Goal: Communication & Community: Answer question/provide support

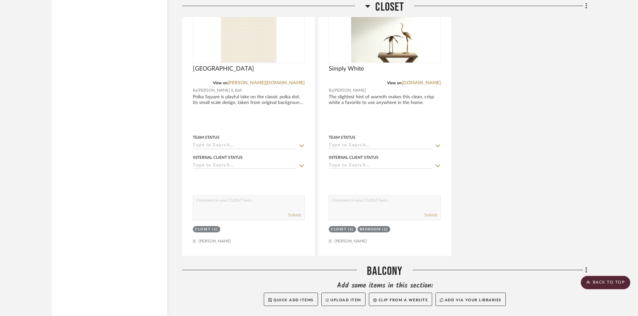
scroll to position [5743, 0]
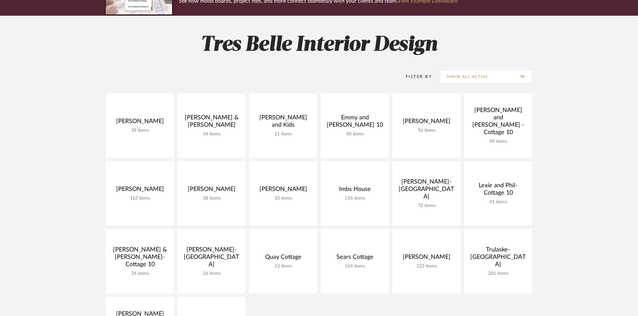
scroll to position [72, 0]
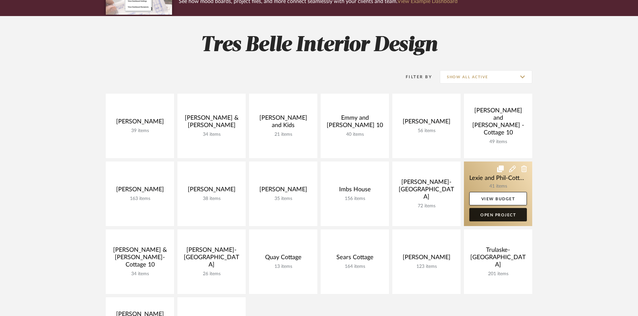
click at [487, 213] on link "Open Project" at bounding box center [498, 214] width 58 height 13
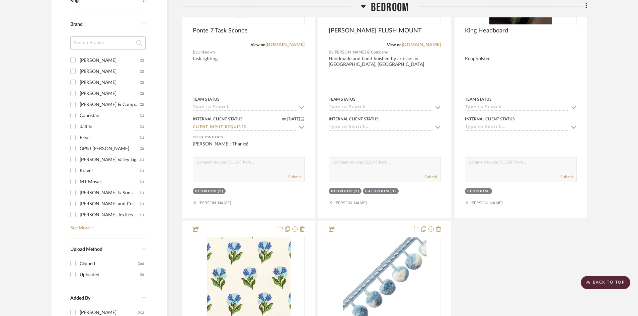
scroll to position [535, 0]
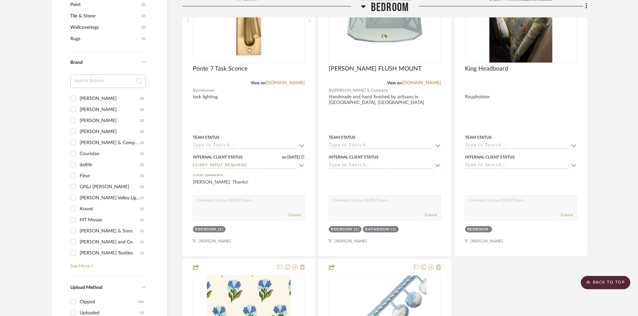
click at [87, 259] on link "See More +" at bounding box center [107, 264] width 77 height 11
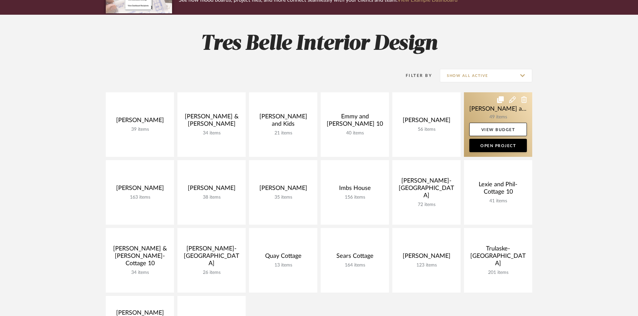
scroll to position [72, 0]
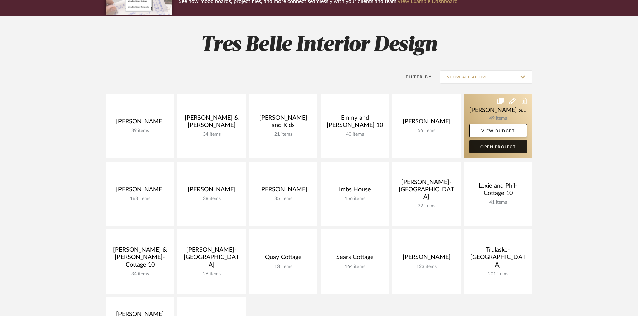
click at [498, 146] on link "Open Project" at bounding box center [498, 146] width 58 height 13
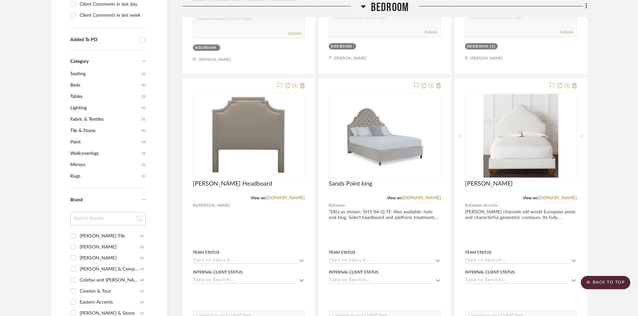
scroll to position [535, 0]
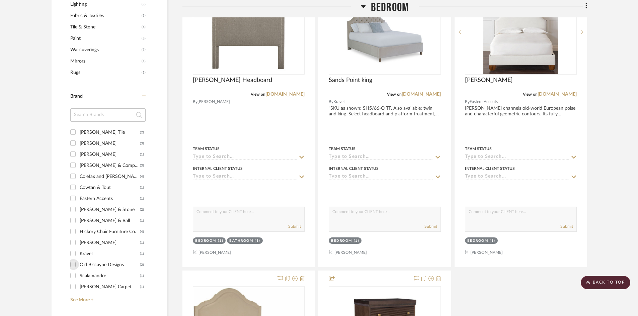
click at [72, 259] on input "Old Biscayne Designs (2)" at bounding box center [73, 264] width 11 height 11
checkbox input "true"
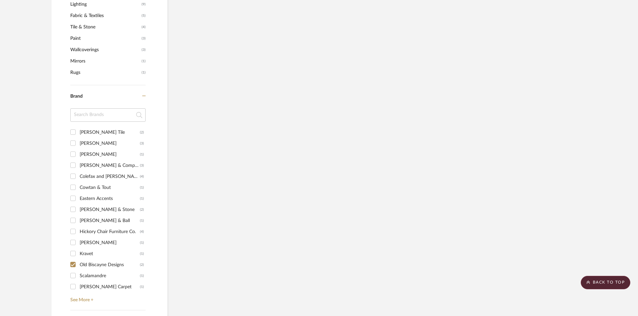
scroll to position [486, 0]
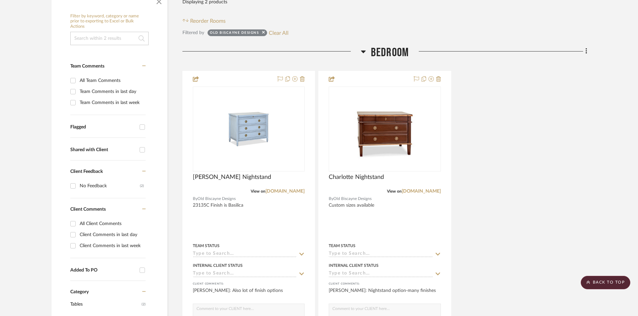
scroll to position [152, 0]
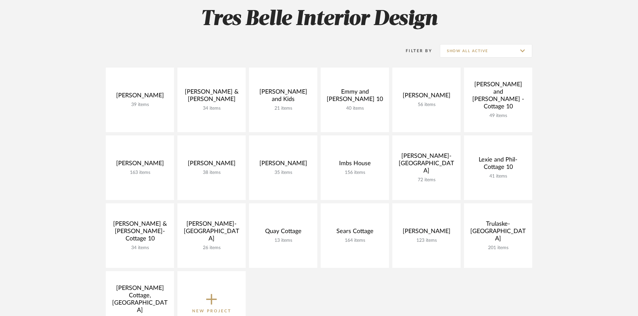
scroll to position [106, 0]
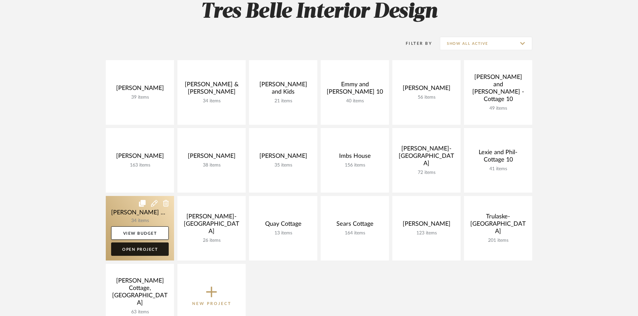
click at [140, 250] on link "Open Project" at bounding box center [140, 249] width 58 height 13
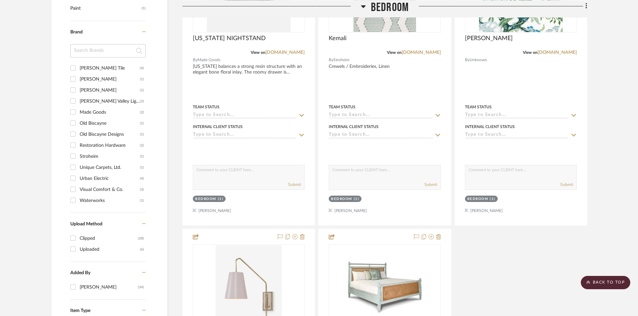
scroll to position [569, 0]
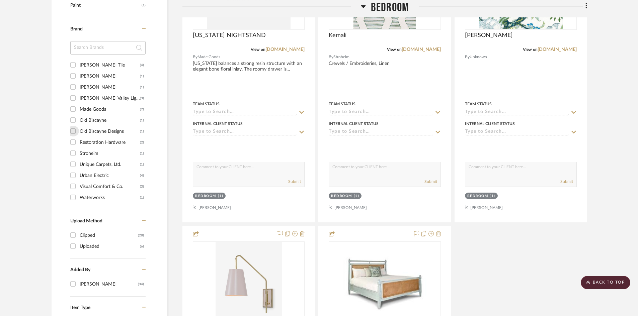
click at [72, 126] on input "Old Biscayne Designs (1)" at bounding box center [73, 131] width 11 height 11
checkbox input "true"
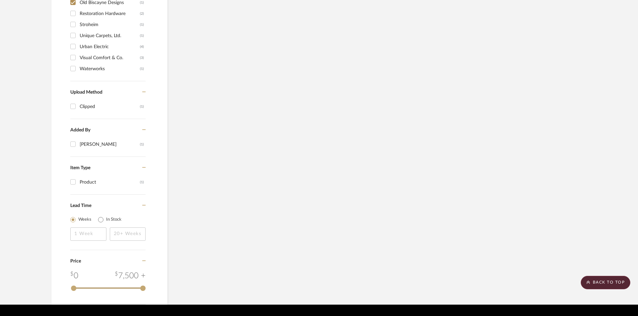
scroll to position [531, 0]
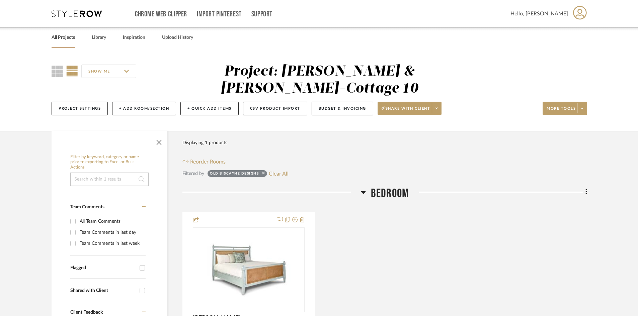
click at [63, 36] on link "All Projects" at bounding box center [63, 37] width 23 height 9
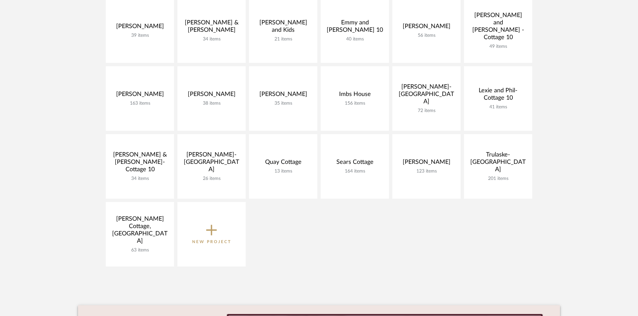
scroll to position [201, 0]
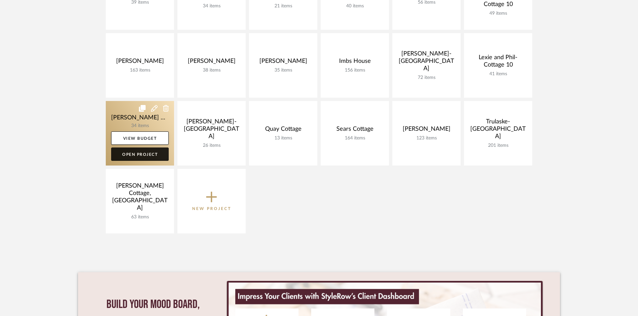
click at [144, 156] on link "Open Project" at bounding box center [140, 154] width 58 height 13
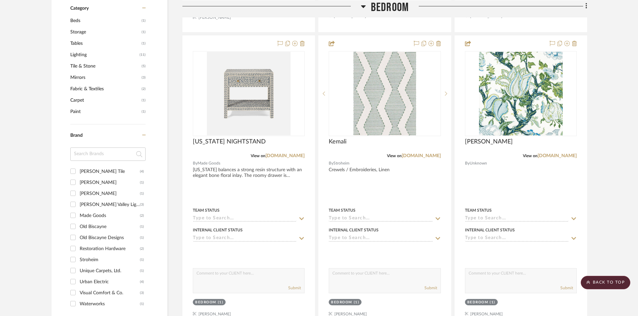
scroll to position [468, 0]
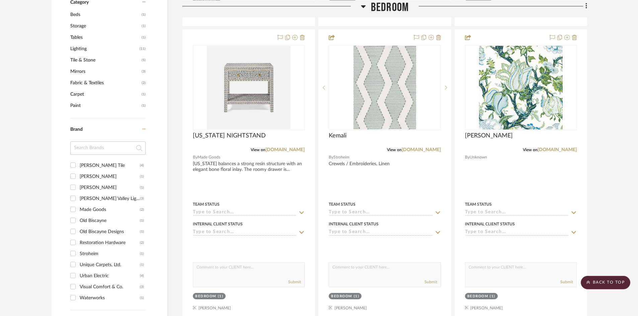
click at [74, 215] on input "Old Biscayne (1)" at bounding box center [73, 220] width 11 height 11
checkbox input "true"
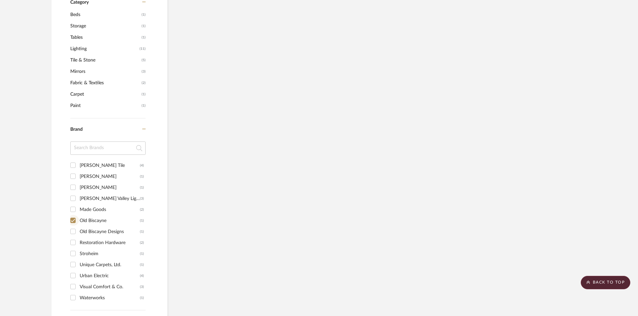
scroll to position [419, 0]
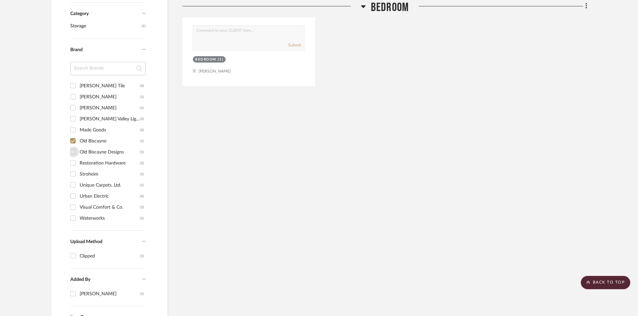
click at [73, 147] on input "Old Biscayne Designs (1)" at bounding box center [73, 152] width 11 height 11
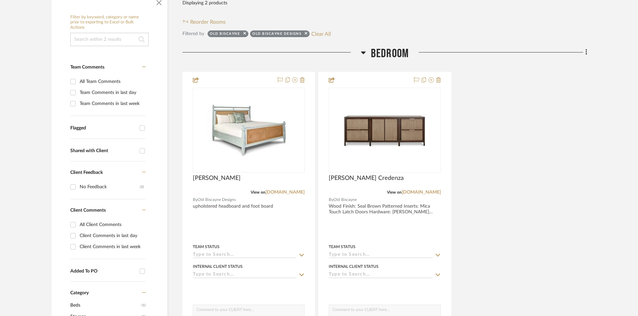
scroll to position [152, 0]
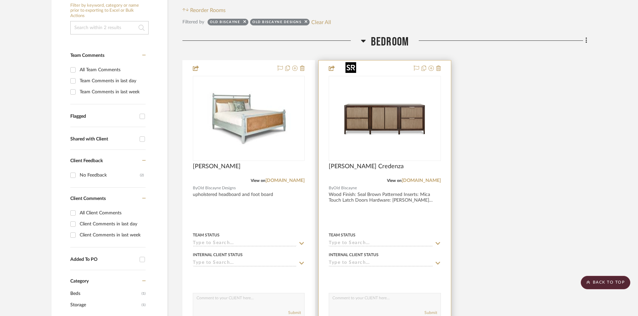
click at [387, 98] on img "0" at bounding box center [385, 119] width 84 height 84
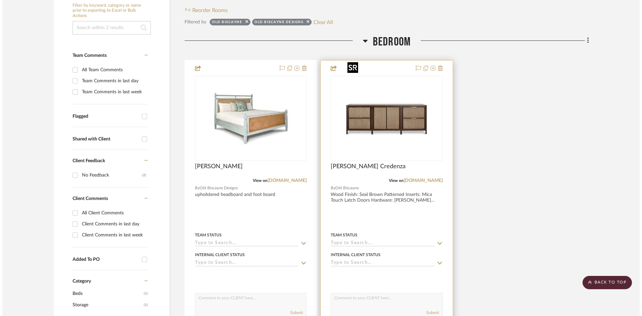
scroll to position [0, 0]
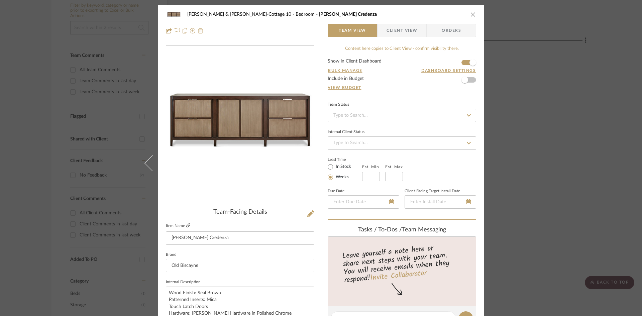
click at [186, 223] on icon at bounding box center [188, 225] width 4 height 4
click at [471, 12] on icon "close" at bounding box center [473, 14] width 5 height 5
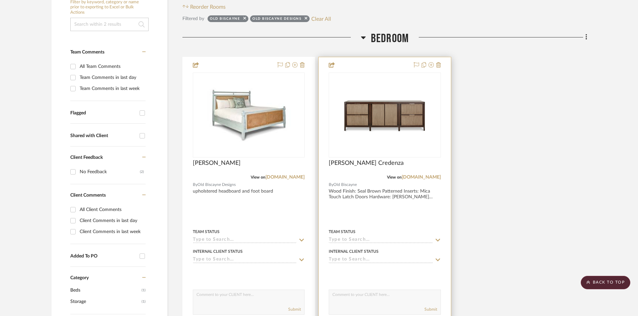
scroll to position [152, 0]
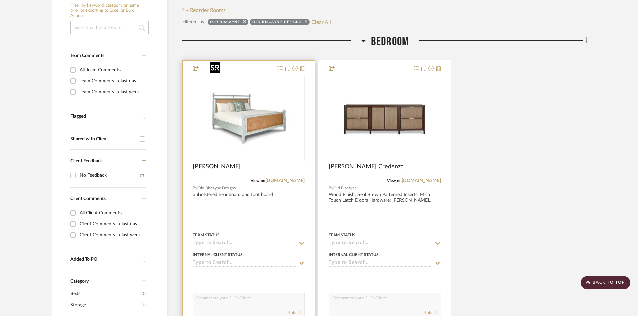
click at [0, 0] on img at bounding box center [0, 0] width 0 height 0
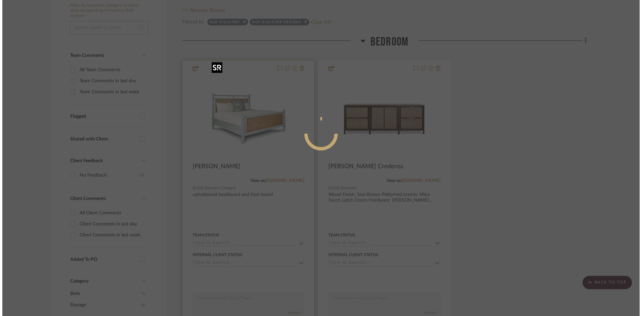
scroll to position [0, 0]
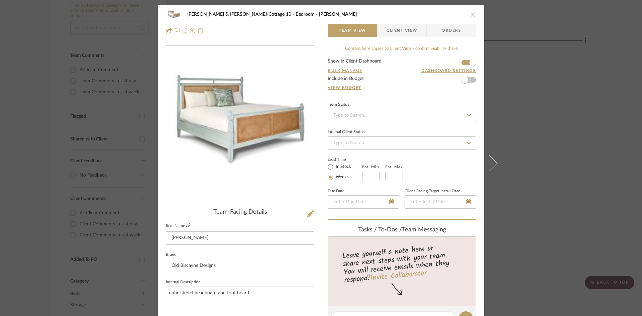
click at [186, 225] on icon at bounding box center [188, 225] width 4 height 4
click at [472, 13] on icon "close" at bounding box center [473, 14] width 5 height 5
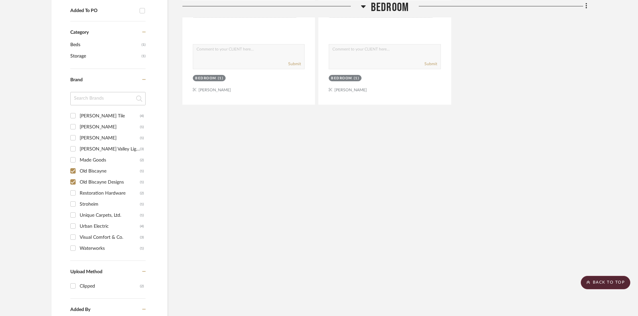
scroll to position [285, 0]
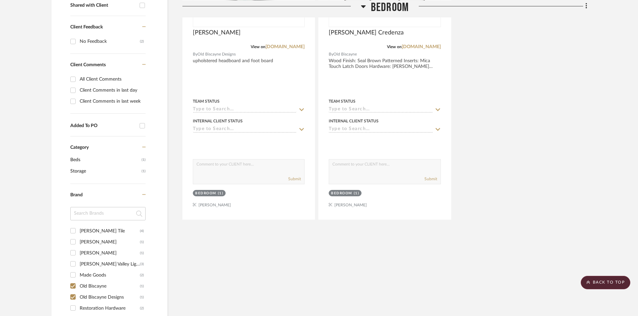
click at [71, 292] on input "Old Biscayne Designs (1)" at bounding box center [73, 297] width 11 height 11
checkbox input "false"
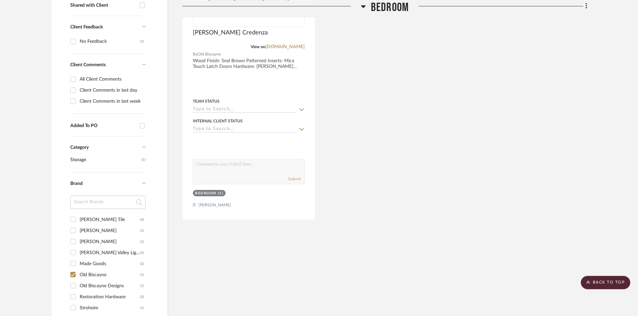
click at [72, 269] on input "Old Biscayne (1)" at bounding box center [73, 274] width 11 height 11
checkbox input "false"
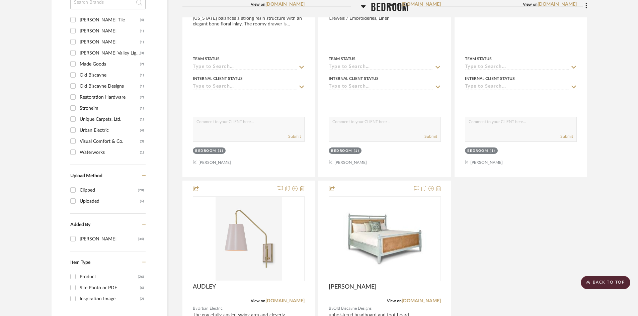
scroll to position [602, 0]
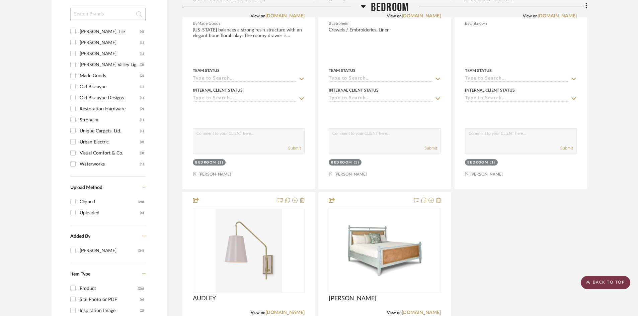
click at [606, 282] on scroll-to-top-button "BACK TO TOP" at bounding box center [605, 282] width 50 height 13
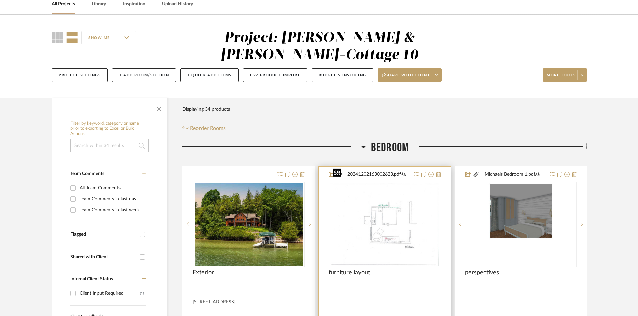
scroll to position [0, 0]
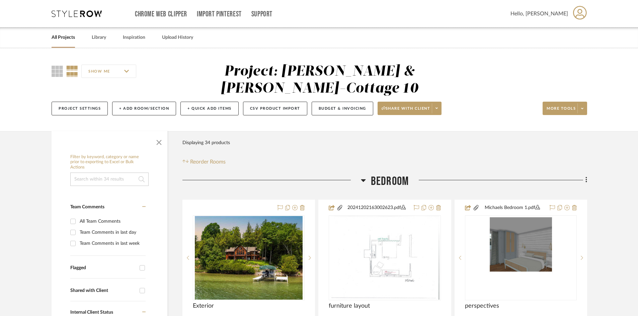
click at [68, 36] on link "All Projects" at bounding box center [63, 37] width 23 height 9
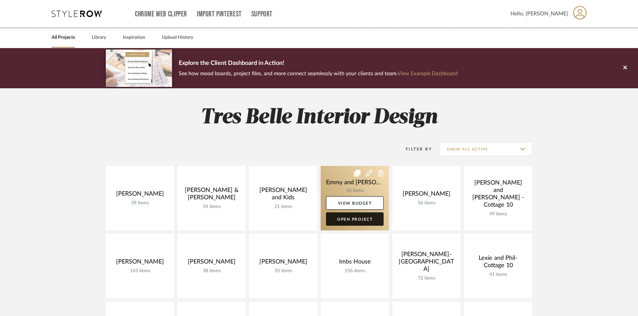
click at [358, 218] on link "Open Project" at bounding box center [355, 218] width 58 height 13
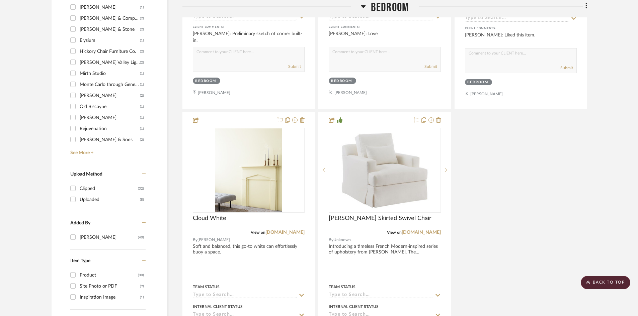
scroll to position [669, 0]
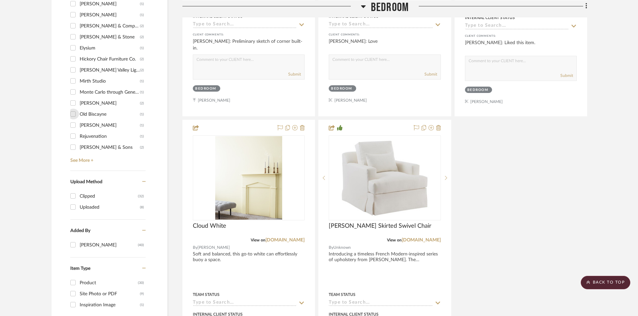
click at [74, 114] on input "Old Biscayne (1)" at bounding box center [73, 114] width 11 height 11
checkbox input "true"
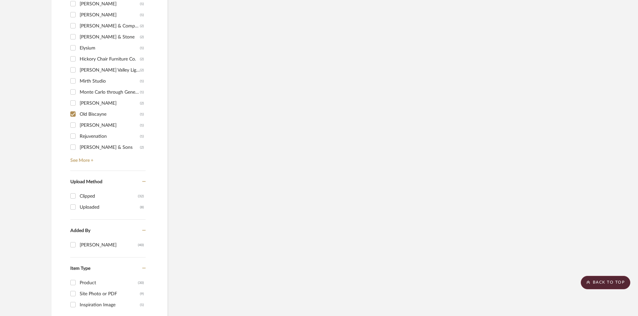
scroll to position [507, 0]
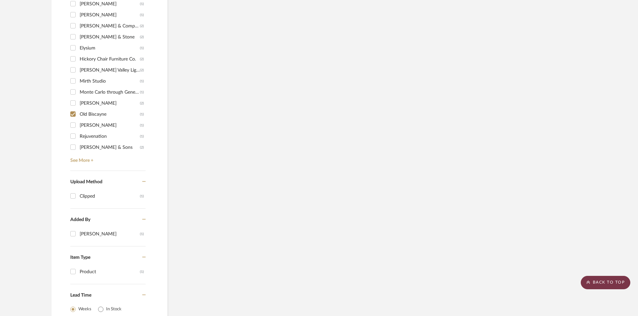
click at [609, 282] on scroll-to-top-button "BACK TO TOP" at bounding box center [605, 282] width 50 height 13
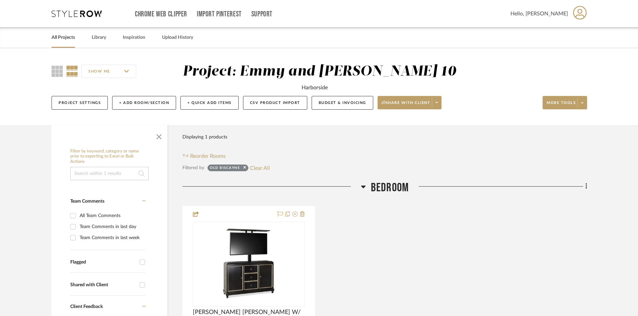
click at [63, 36] on link "All Projects" at bounding box center [63, 37] width 23 height 9
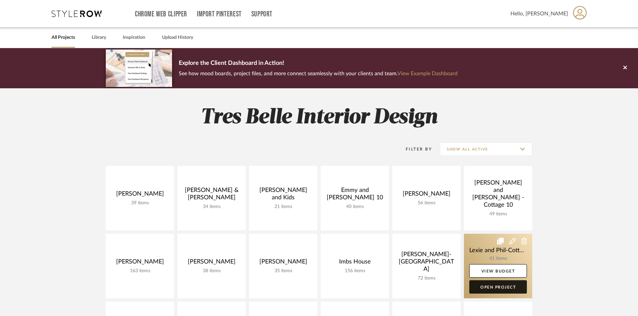
click at [495, 285] on link "Open Project" at bounding box center [498, 286] width 58 height 13
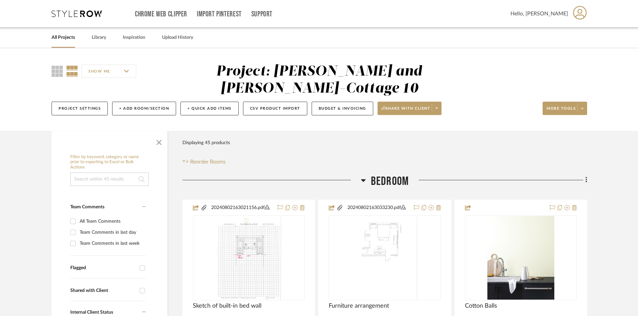
click at [59, 36] on link "All Projects" at bounding box center [63, 37] width 23 height 9
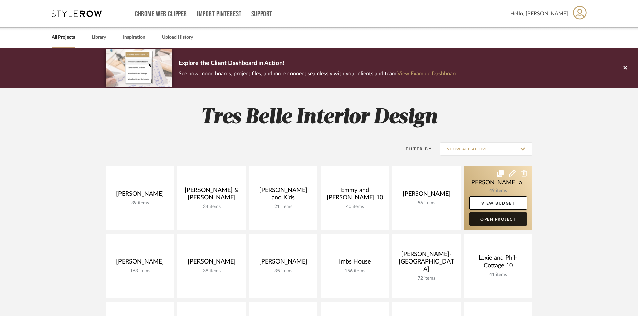
click at [511, 220] on link "Open Project" at bounding box center [498, 218] width 58 height 13
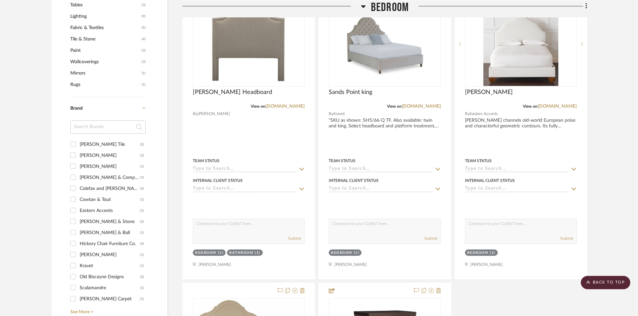
scroll to position [535, 0]
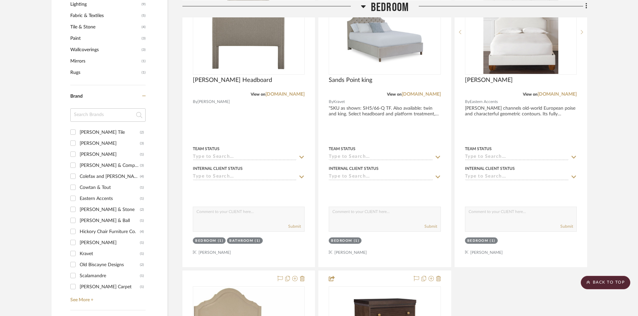
click at [71, 259] on input "Old Biscayne Designs (2)" at bounding box center [73, 264] width 11 height 11
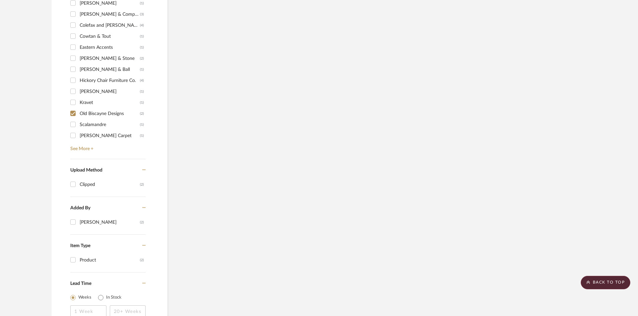
scroll to position [486, 0]
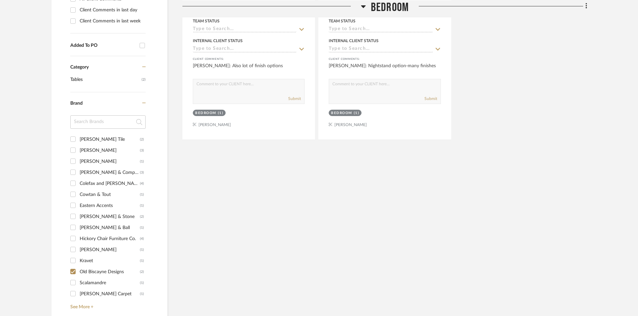
scroll to position [468, 0]
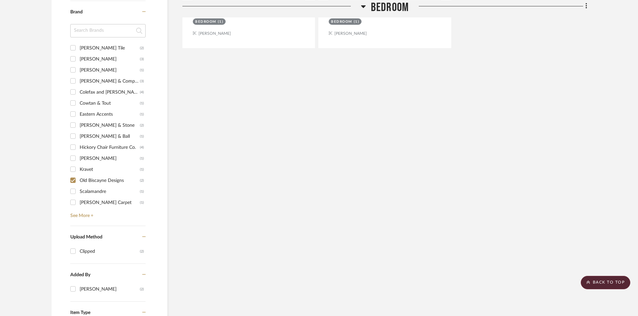
click at [74, 175] on input "Old Biscayne Designs (2)" at bounding box center [73, 180] width 11 height 11
checkbox input "false"
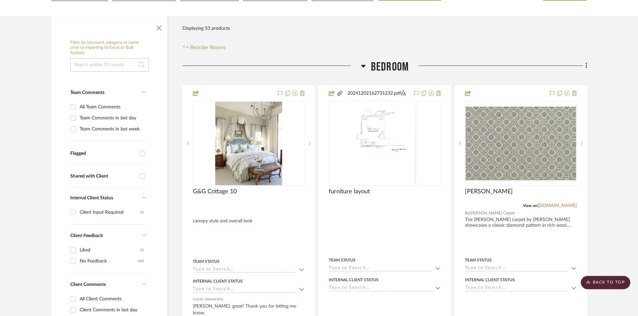
scroll to position [118, 0]
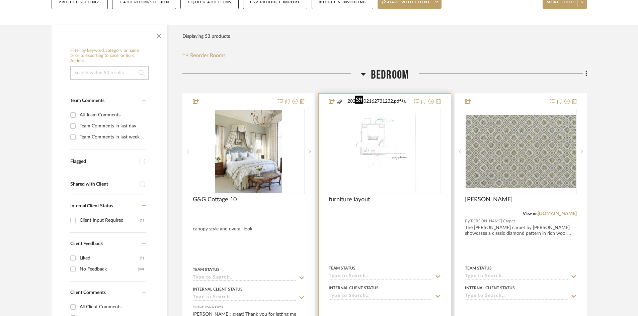
click at [0, 0] on img at bounding box center [0, 0] width 0 height 0
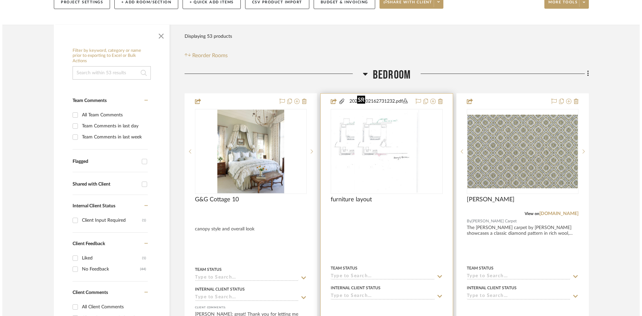
scroll to position [0, 0]
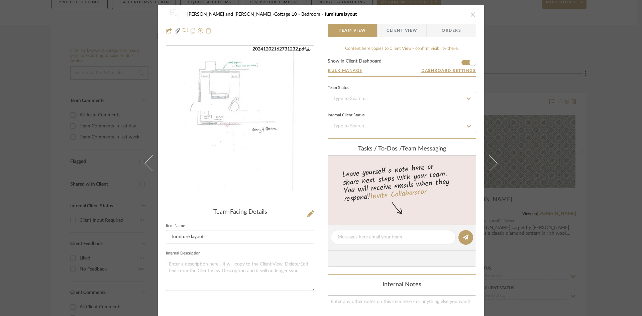
click at [257, 148] on img "0" at bounding box center [240, 118] width 112 height 145
click at [471, 13] on icon "close" at bounding box center [473, 14] width 5 height 5
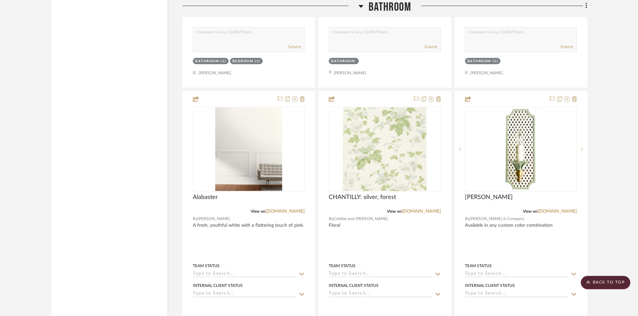
scroll to position [1289, 0]
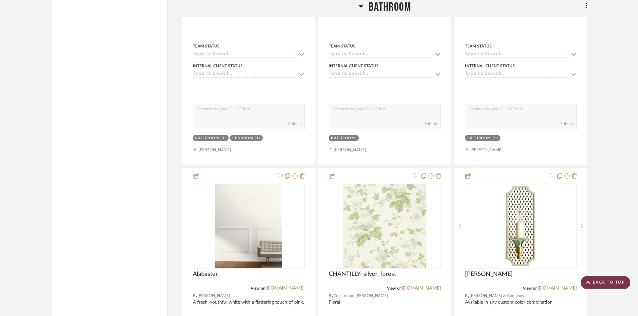
click at [602, 284] on scroll-to-top-button "BACK TO TOP" at bounding box center [605, 282] width 50 height 13
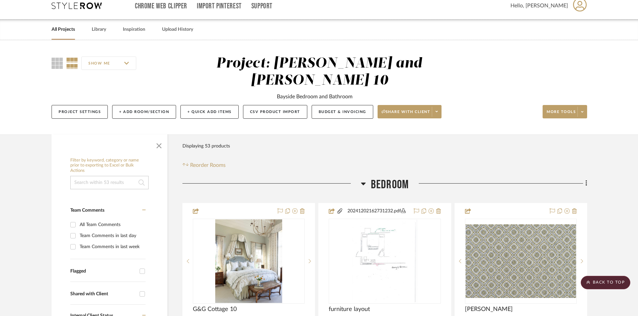
scroll to position [0, 0]
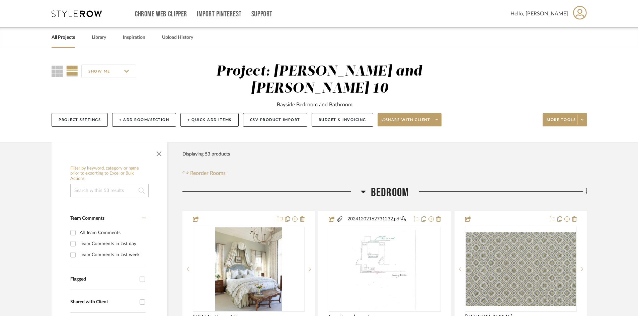
click at [62, 36] on link "All Projects" at bounding box center [63, 37] width 23 height 9
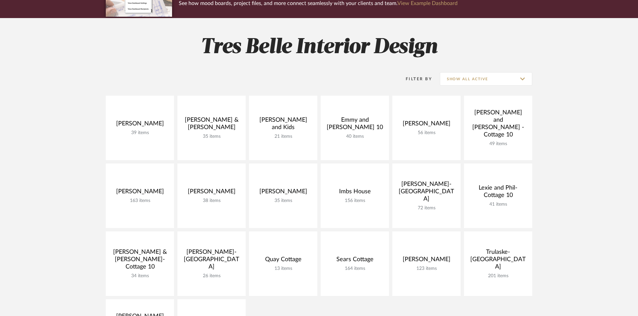
scroll to position [67, 0]
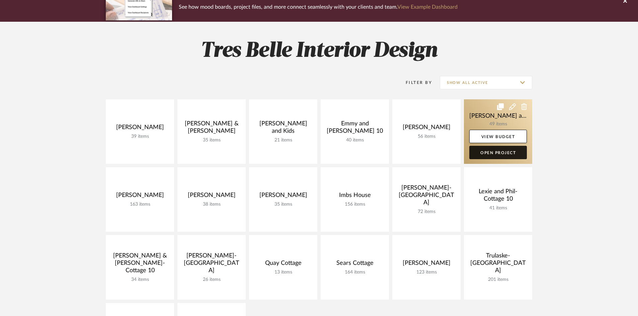
click at [486, 151] on link "Open Project" at bounding box center [498, 152] width 58 height 13
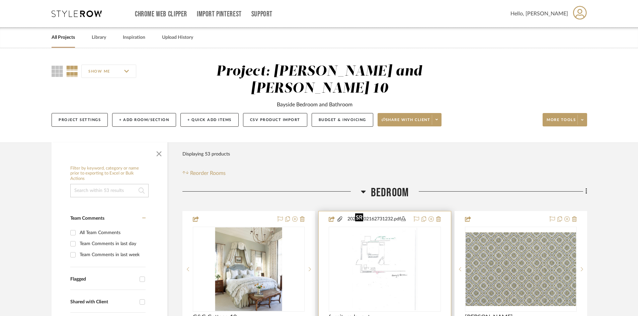
click at [0, 0] on img at bounding box center [0, 0] width 0 height 0
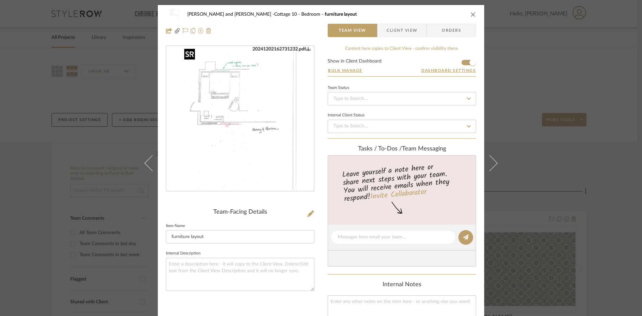
click at [239, 168] on img "0" at bounding box center [240, 118] width 112 height 145
click at [471, 15] on icon "close" at bounding box center [473, 14] width 5 height 5
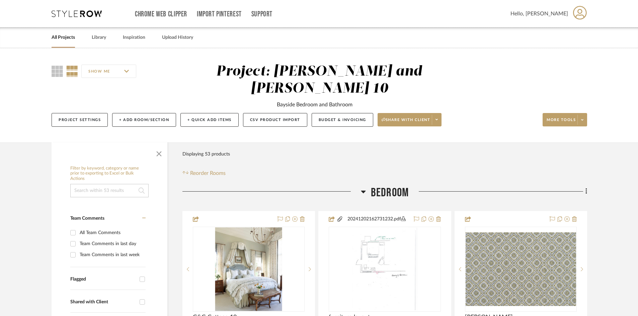
click at [65, 36] on link "All Projects" at bounding box center [63, 37] width 23 height 9
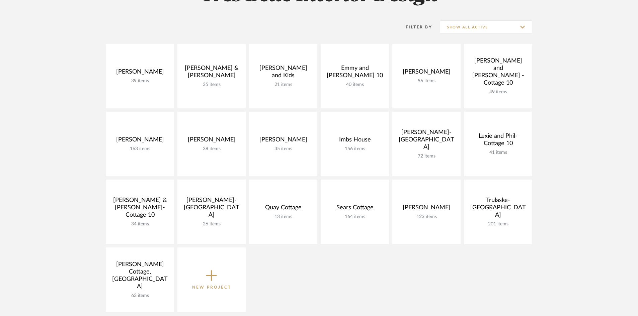
scroll to position [134, 0]
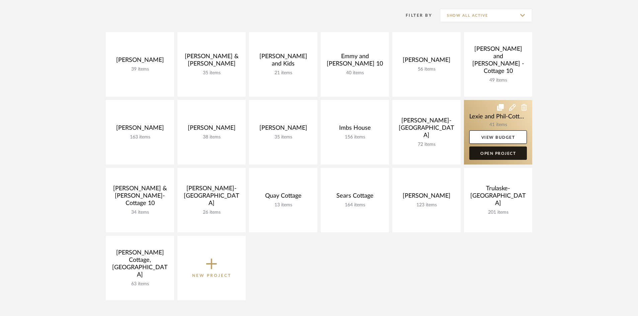
click at [479, 153] on link "Open Project" at bounding box center [498, 153] width 58 height 13
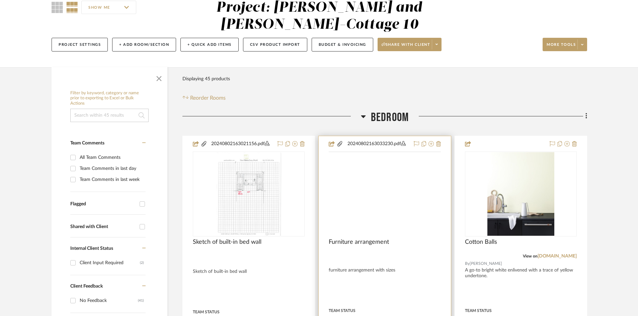
scroll to position [67, 0]
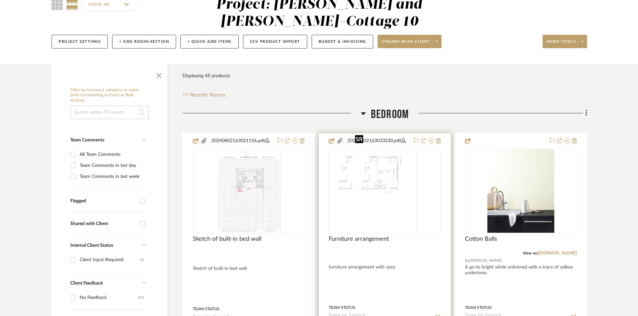
click at [394, 189] on img "0" at bounding box center [361, 191] width 65 height 84
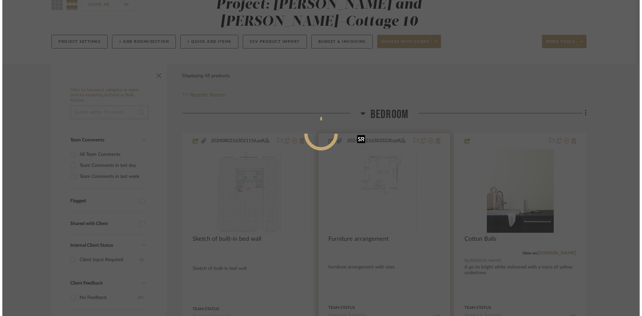
scroll to position [0, 0]
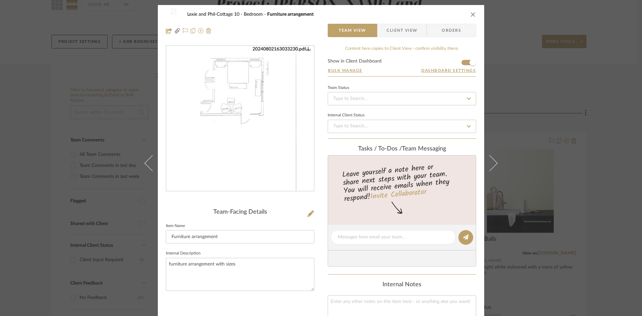
click at [248, 164] on img "0" at bounding box center [240, 118] width 112 height 145
drag, startPoint x: 471, startPoint y: 12, endPoint x: 468, endPoint y: 15, distance: 4.5
click at [471, 12] on icon "close" at bounding box center [473, 14] width 5 height 5
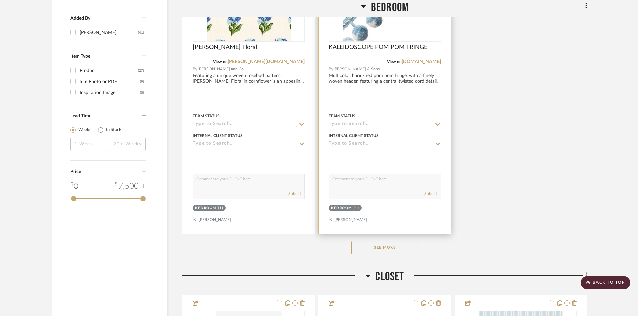
scroll to position [870, 0]
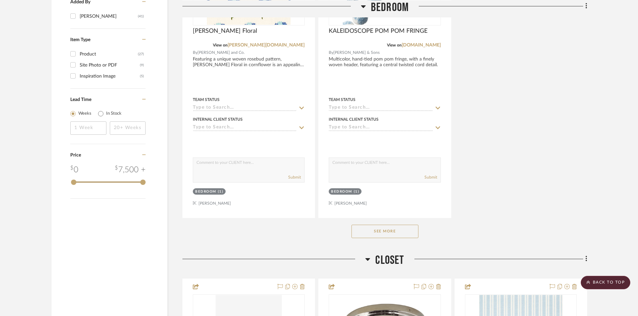
click at [372, 225] on button "See More" at bounding box center [384, 231] width 67 height 13
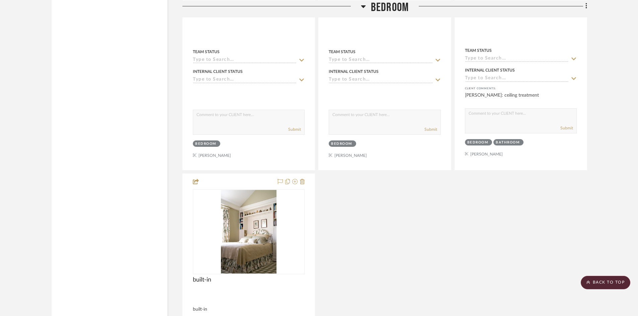
scroll to position [2108, 0]
click at [607, 283] on scroll-to-top-button "BACK TO TOP" at bounding box center [605, 282] width 50 height 13
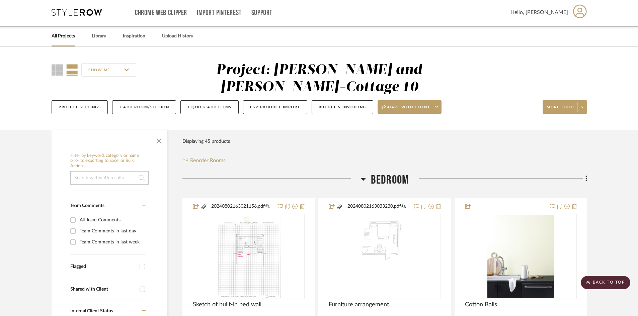
scroll to position [0, 0]
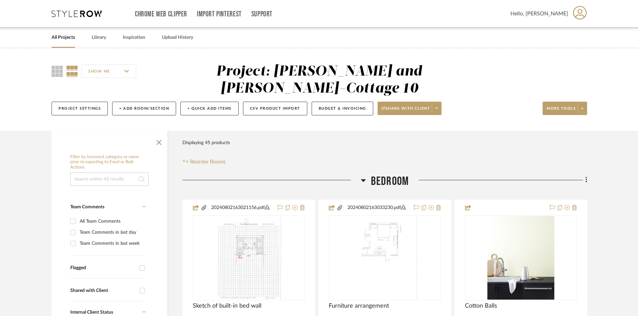
click at [59, 37] on link "All Projects" at bounding box center [63, 37] width 23 height 9
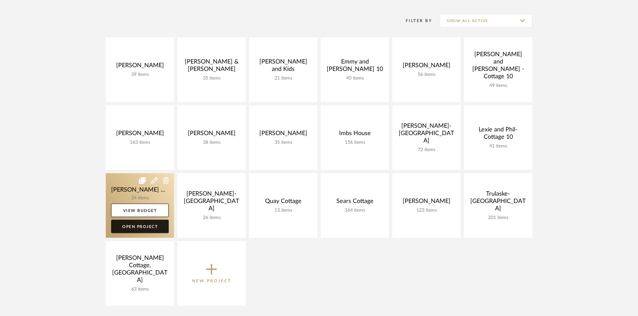
scroll to position [134, 0]
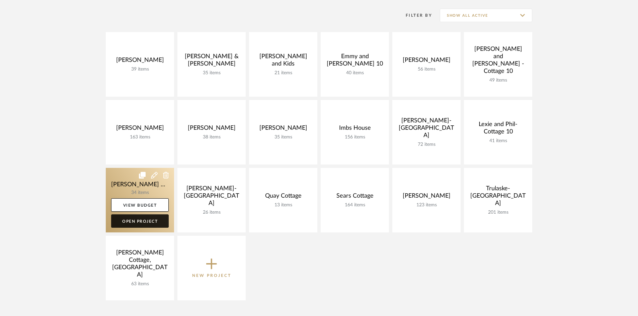
click at [136, 222] on link "Open Project" at bounding box center [140, 220] width 58 height 13
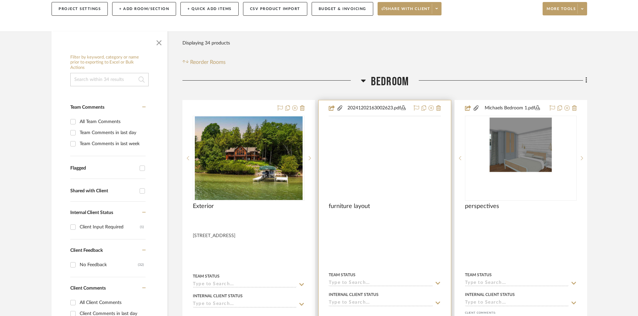
scroll to position [100, 0]
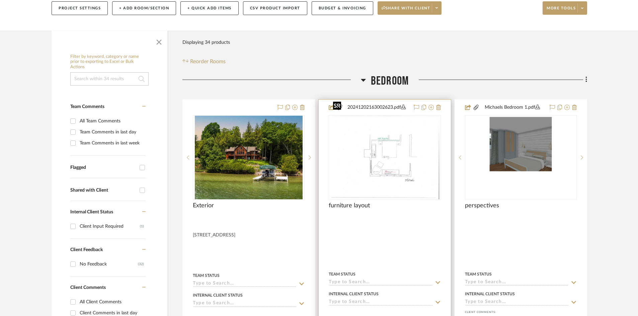
click at [398, 146] on img "0" at bounding box center [384, 158] width 108 height 84
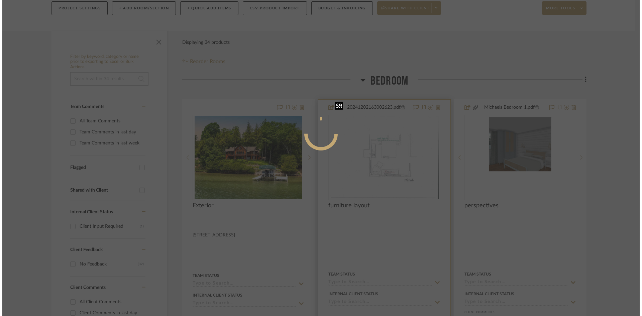
scroll to position [0, 0]
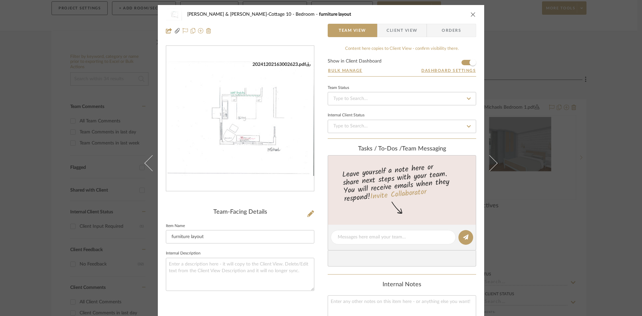
click at [258, 130] on img "0" at bounding box center [240, 119] width 148 height 114
click at [471, 15] on icon "close" at bounding box center [473, 14] width 5 height 5
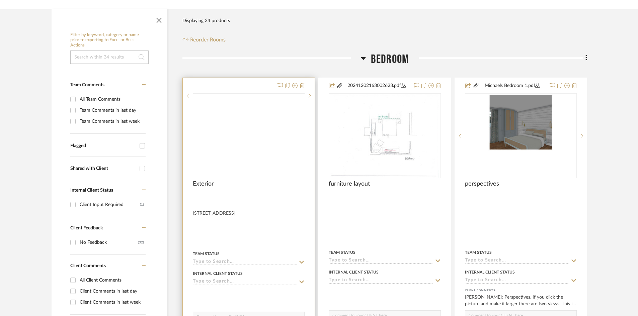
scroll to position [134, 0]
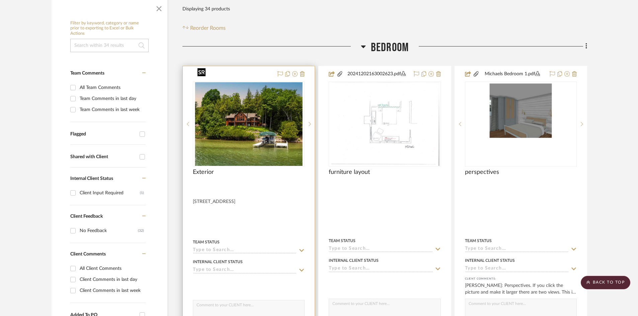
click at [268, 132] on img "0" at bounding box center [249, 124] width 108 height 84
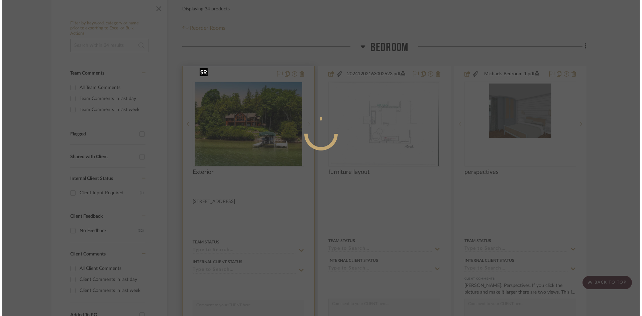
scroll to position [0, 0]
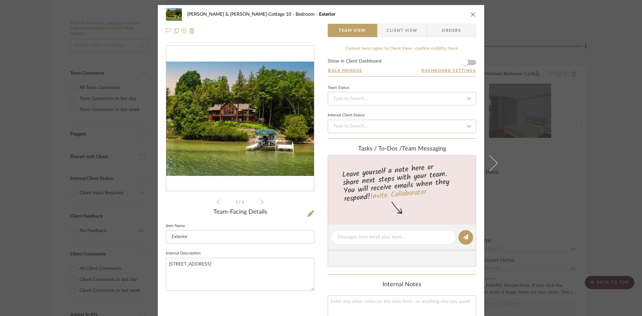
click at [261, 202] on icon at bounding box center [262, 202] width 3 height 6
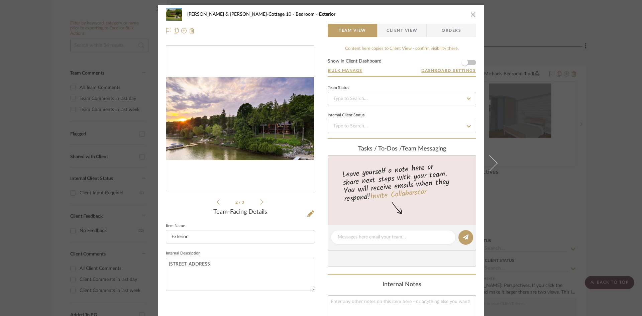
click at [261, 202] on icon at bounding box center [262, 202] width 3 height 6
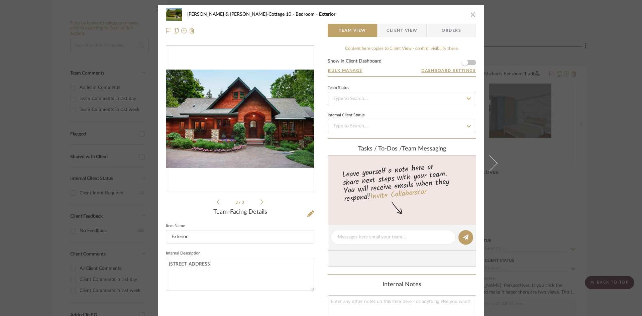
click at [472, 13] on icon "close" at bounding box center [473, 14] width 5 height 5
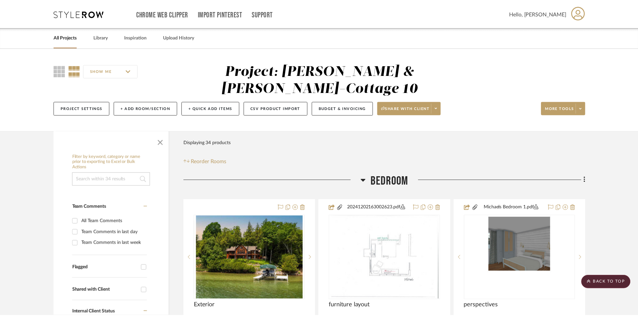
scroll to position [134, 0]
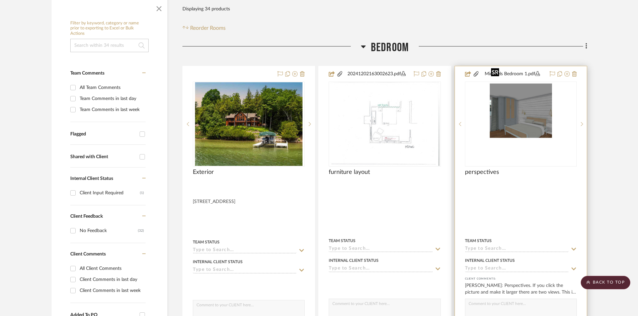
click at [516, 111] on img "0" at bounding box center [520, 124] width 65 height 84
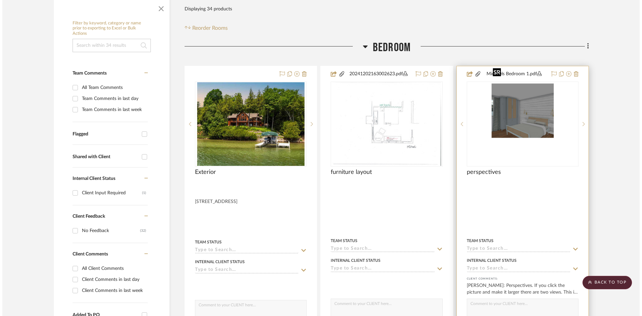
scroll to position [0, 0]
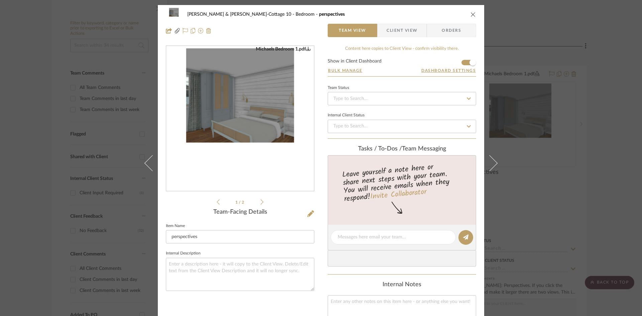
click at [261, 200] on icon at bounding box center [262, 202] width 3 height 6
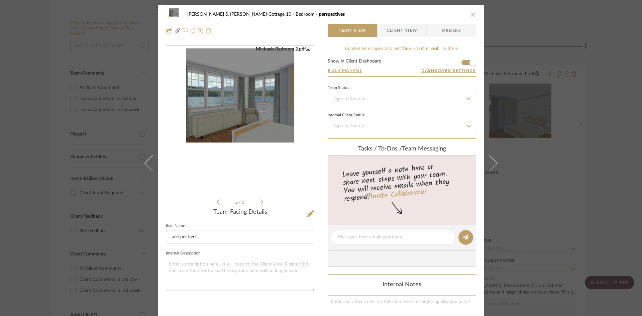
click at [473, 12] on icon "close" at bounding box center [473, 14] width 5 height 5
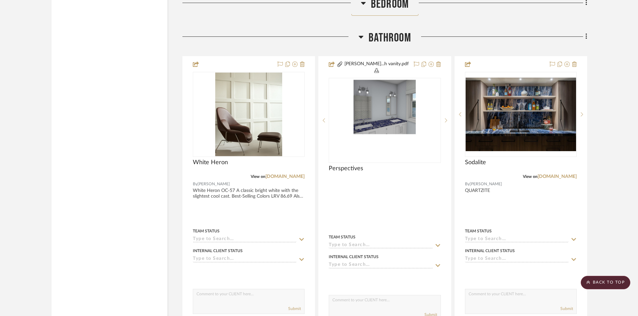
scroll to position [1104, 0]
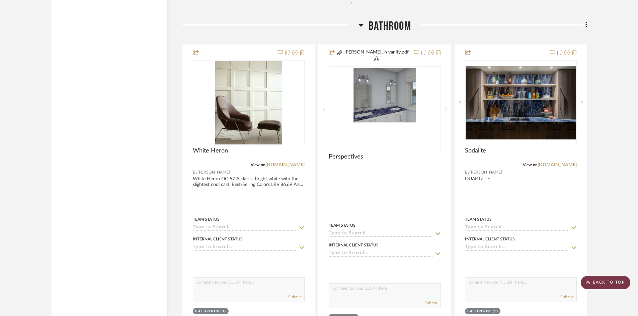
click at [600, 280] on scroll-to-top-button "BACK TO TOP" at bounding box center [605, 282] width 50 height 13
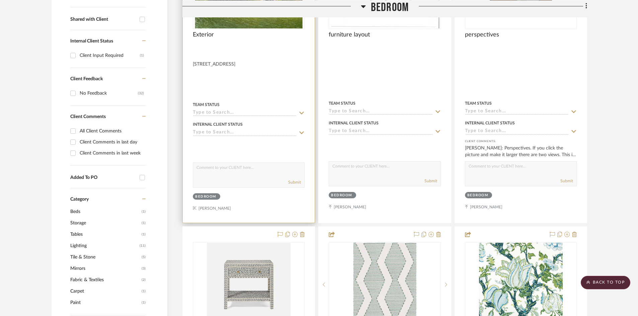
scroll to position [100, 0]
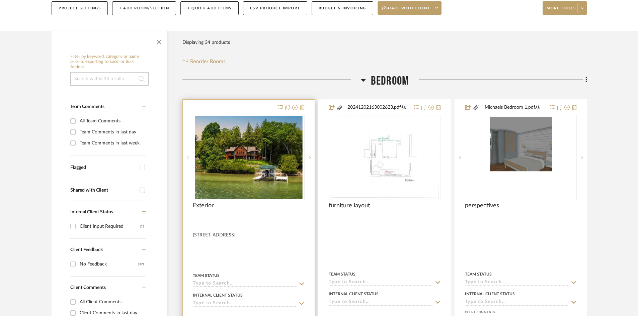
click at [302, 105] on icon at bounding box center [302, 107] width 5 height 5
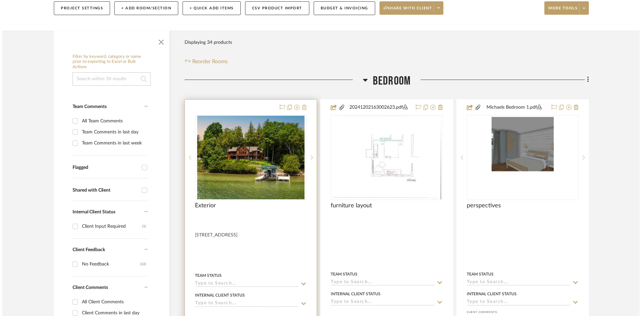
scroll to position [0, 0]
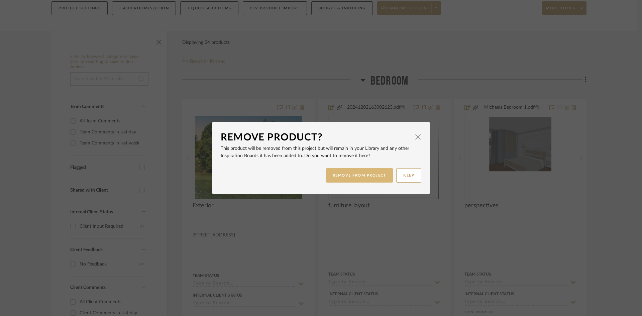
click at [364, 176] on button "REMOVE FROM PROJECT" at bounding box center [359, 175] width 67 height 14
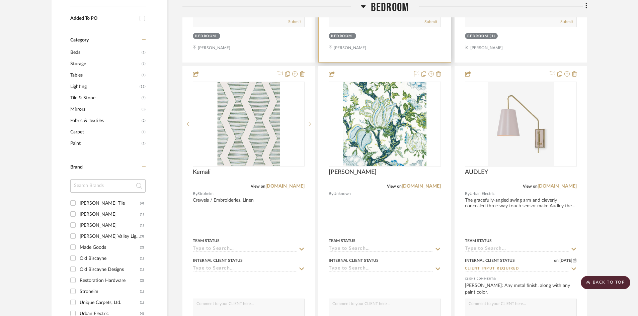
scroll to position [435, 0]
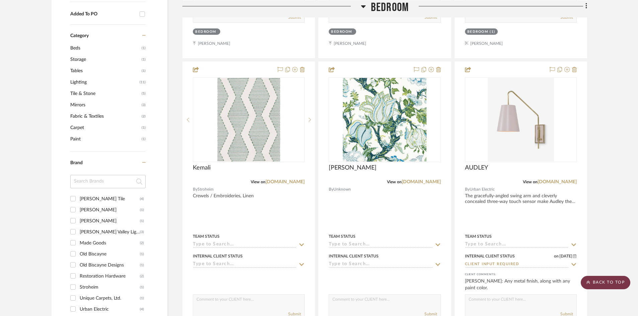
click at [608, 279] on scroll-to-top-button "BACK TO TOP" at bounding box center [605, 282] width 50 height 13
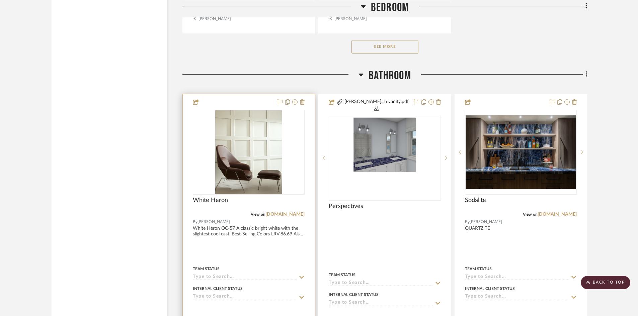
scroll to position [1071, 0]
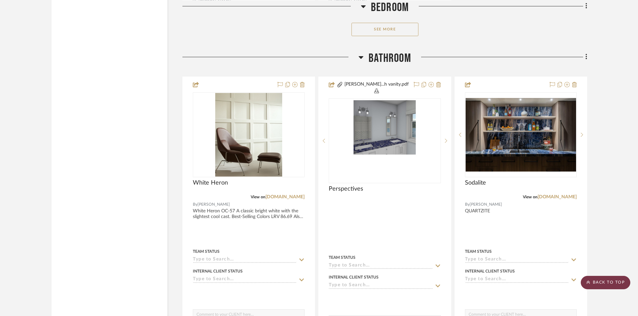
click at [608, 282] on scroll-to-top-button "BACK TO TOP" at bounding box center [605, 282] width 50 height 13
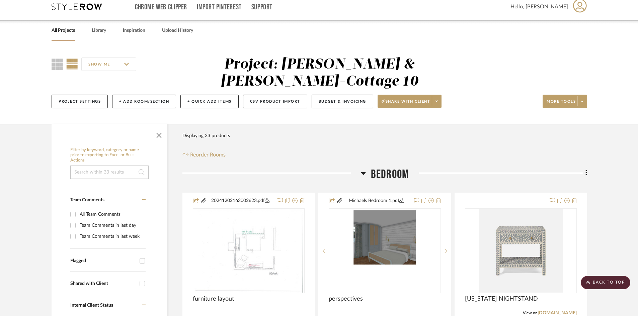
scroll to position [0, 0]
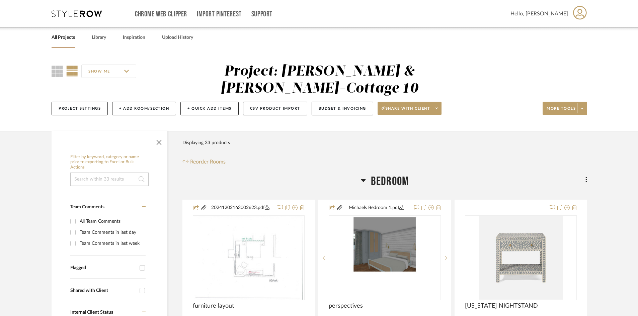
click at [54, 38] on link "All Projects" at bounding box center [63, 37] width 23 height 9
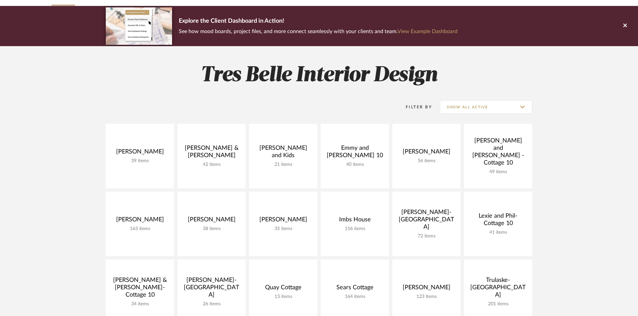
scroll to position [67, 0]
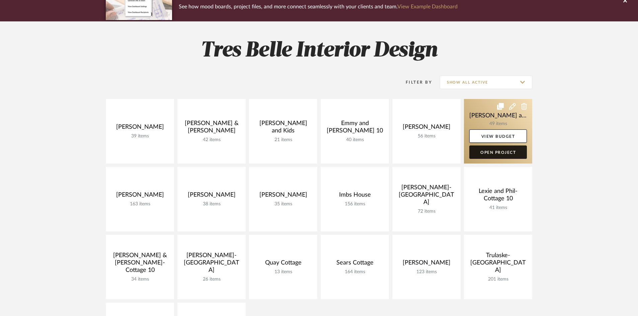
click at [509, 154] on link "Open Project" at bounding box center [498, 152] width 58 height 13
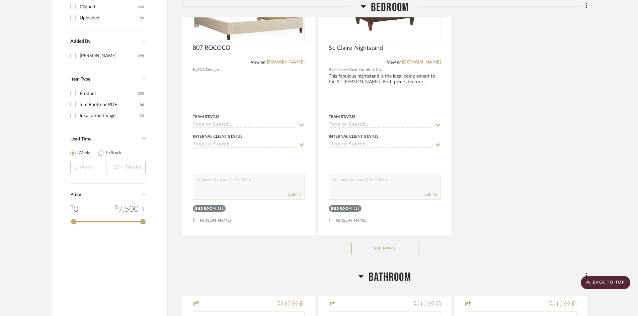
scroll to position [903, 0]
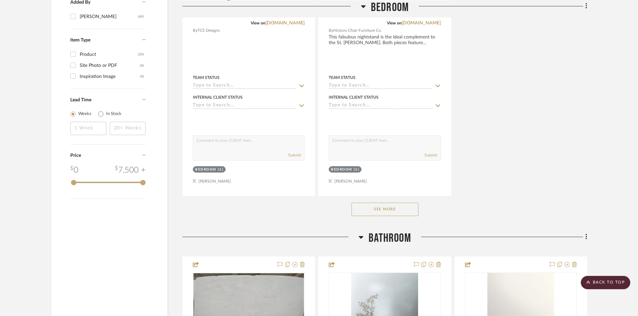
click at [402, 203] on button "See More" at bounding box center [384, 209] width 67 height 13
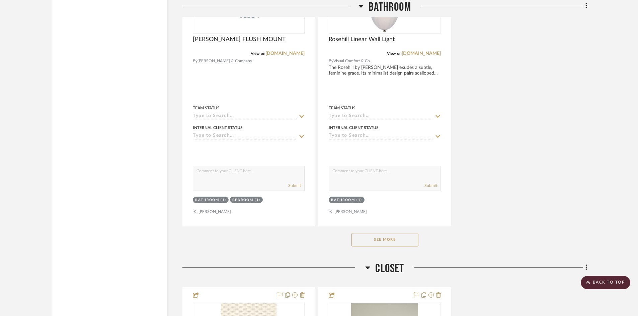
scroll to position [3981, 0]
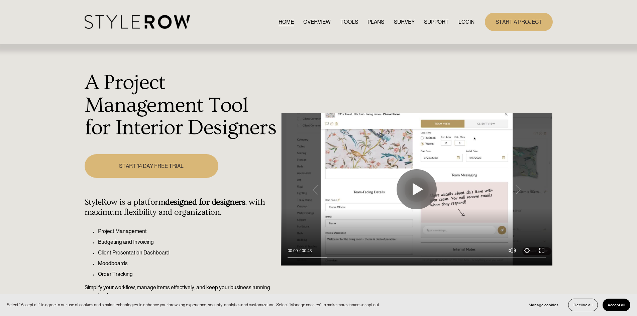
click at [469, 20] on link "LOGIN" at bounding box center [467, 21] width 16 height 9
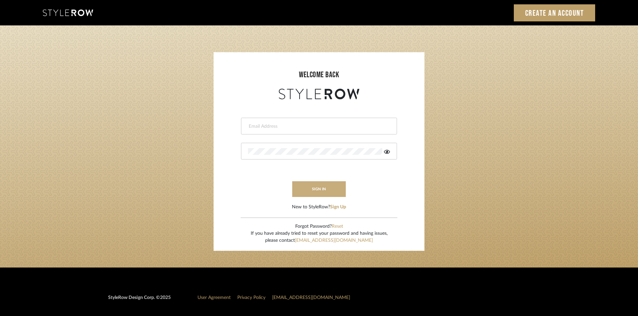
type input "[PERSON_NAME][EMAIL_ADDRESS][DOMAIN_NAME]"
click at [325, 188] on button "sign in" at bounding box center [319, 189] width 54 height 16
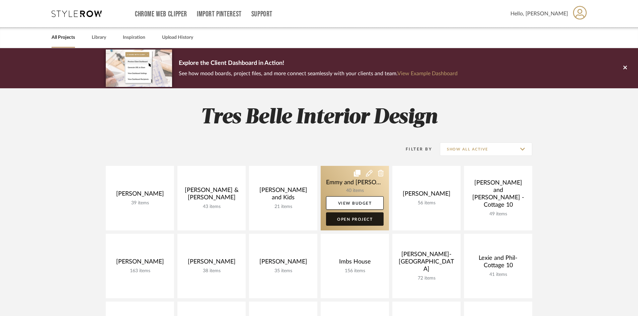
click at [371, 218] on link "Open Project" at bounding box center [355, 218] width 58 height 13
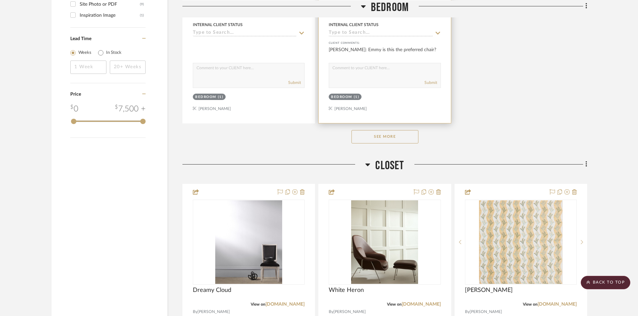
scroll to position [903, 0]
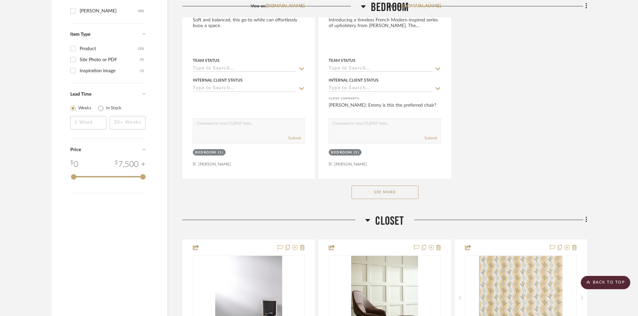
click at [374, 191] on button "See More" at bounding box center [384, 192] width 67 height 13
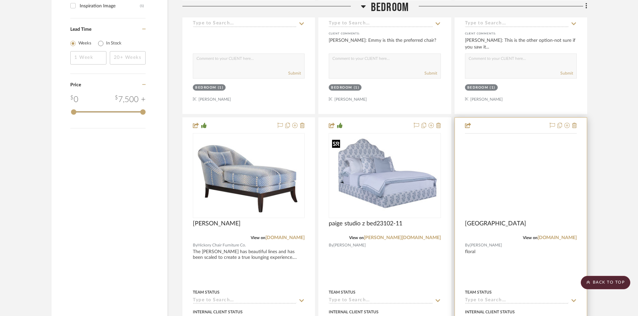
scroll to position [970, 0]
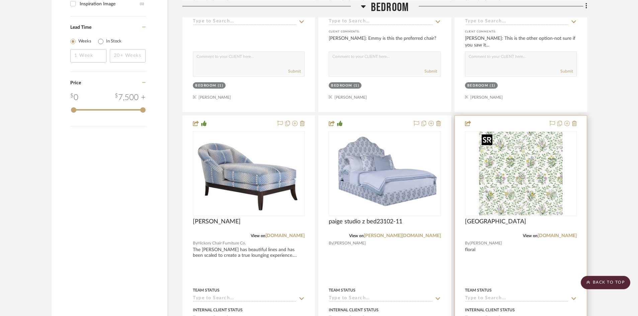
click at [526, 183] on img "0" at bounding box center [521, 174] width 84 height 84
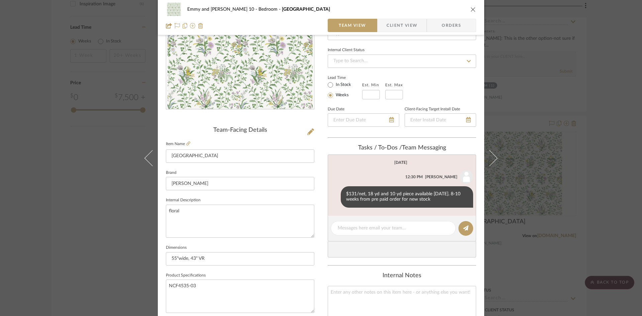
scroll to position [100, 0]
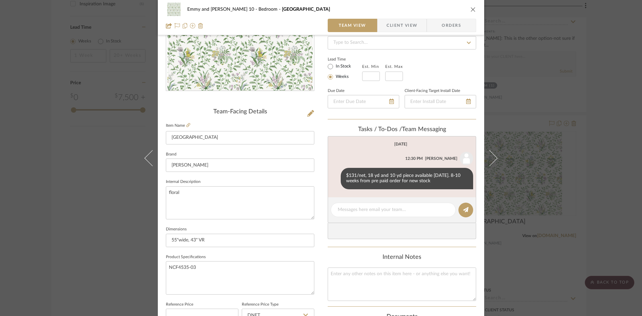
click at [471, 7] on icon "close" at bounding box center [473, 9] width 5 height 5
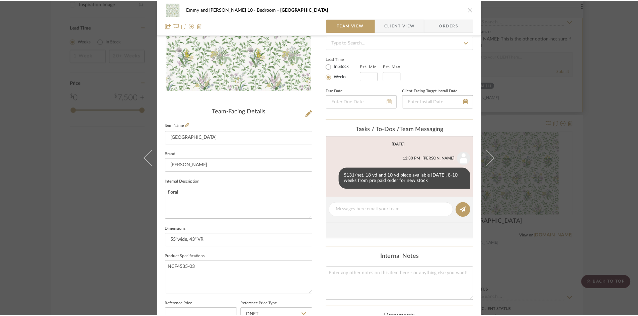
scroll to position [970, 0]
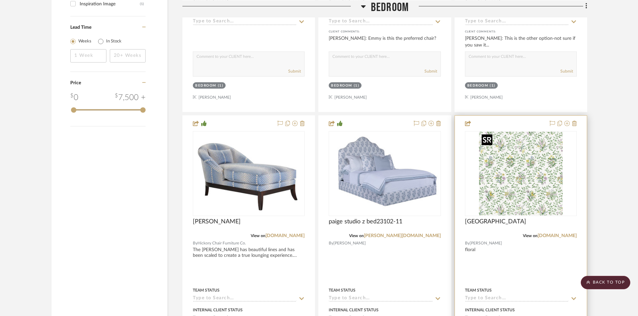
click at [500, 201] on img "0" at bounding box center [521, 174] width 84 height 84
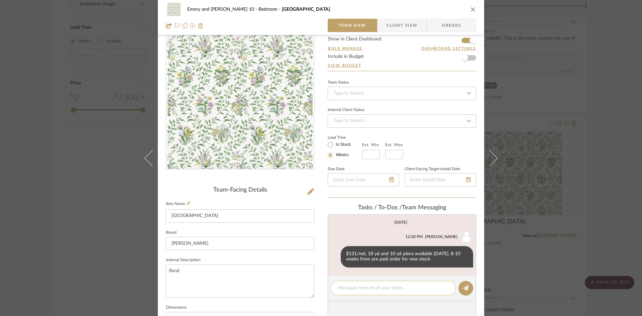
scroll to position [33, 0]
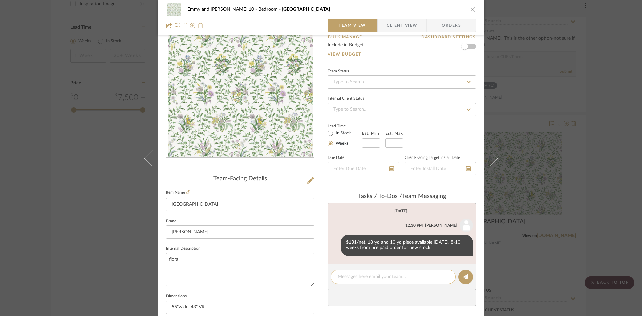
click at [379, 274] on textarea at bounding box center [393, 276] width 111 height 7
click at [368, 276] on textarea "Carrie needs 43 for 4 pair of drapes." at bounding box center [393, 276] width 111 height 7
type textarea "Carrie needs 43 yds for 4 pair of drapes."
click at [465, 274] on icon at bounding box center [465, 276] width 5 height 5
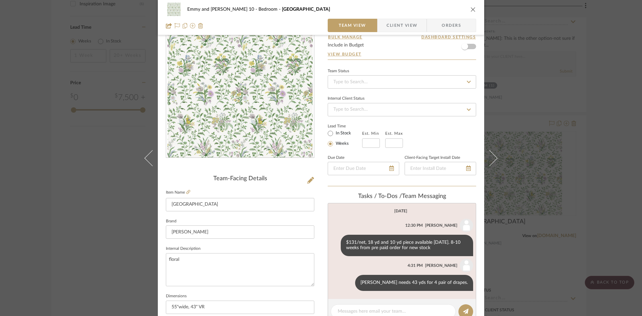
click at [473, 9] on icon "close" at bounding box center [473, 9] width 5 height 5
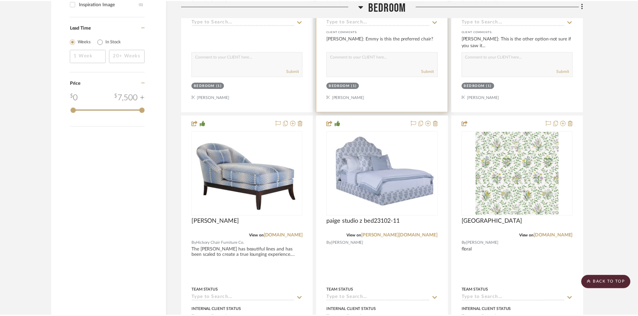
scroll to position [970, 0]
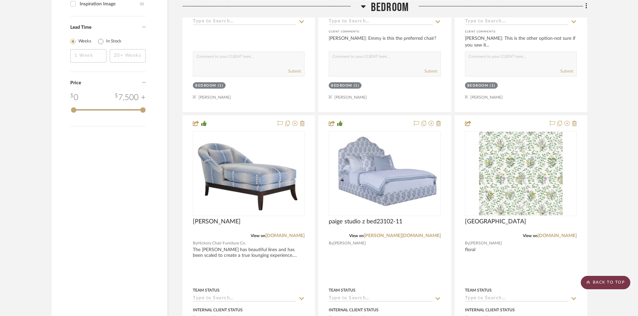
click at [606, 281] on scroll-to-top-button "BACK TO TOP" at bounding box center [605, 282] width 50 height 13
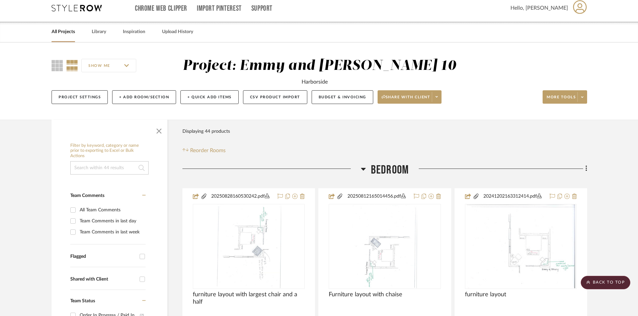
scroll to position [0, 0]
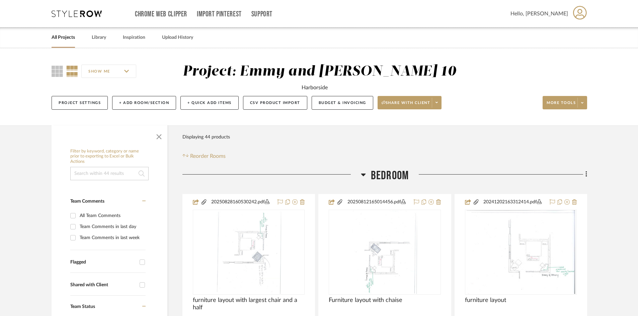
click at [58, 37] on link "All Projects" at bounding box center [63, 37] width 23 height 9
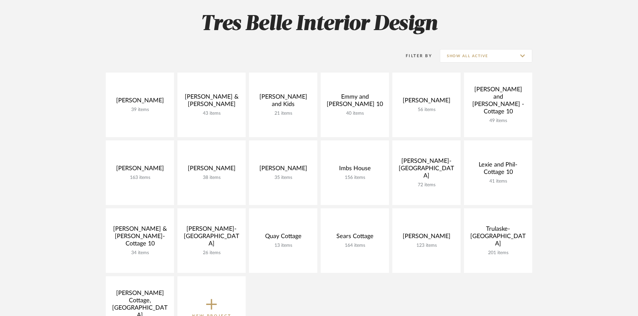
scroll to position [100, 0]
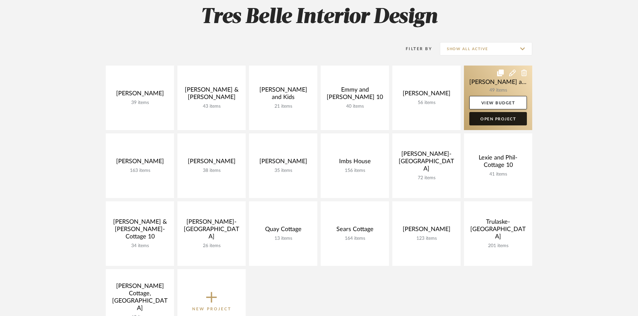
click at [497, 117] on link "Open Project" at bounding box center [498, 118] width 58 height 13
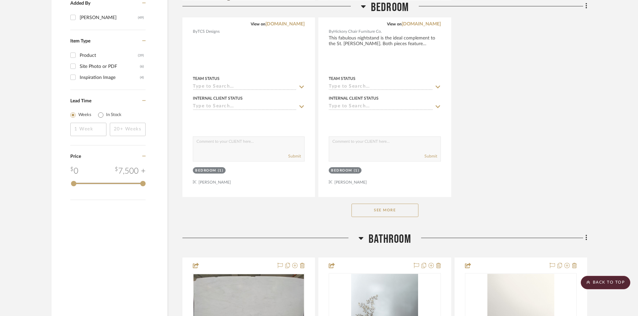
scroll to position [903, 0]
click at [384, 203] on button "See More" at bounding box center [384, 209] width 67 height 13
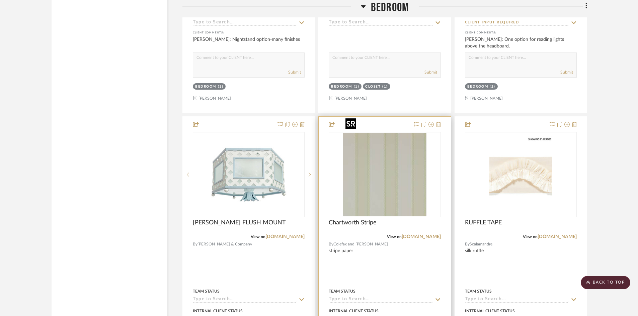
scroll to position [1350, 0]
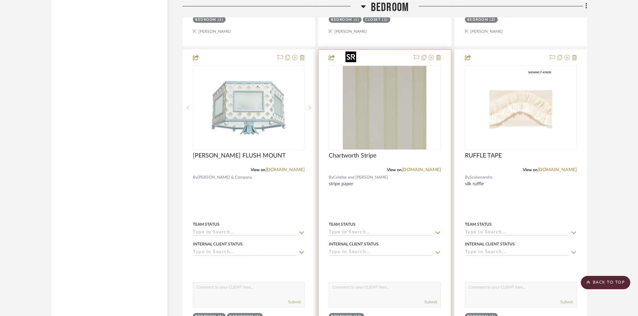
click at [384, 112] on img "0" at bounding box center [385, 108] width 84 height 84
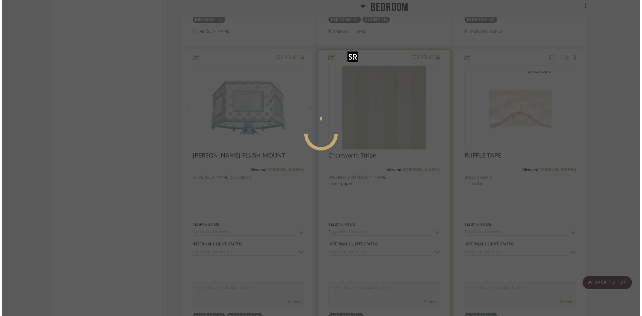
scroll to position [0, 0]
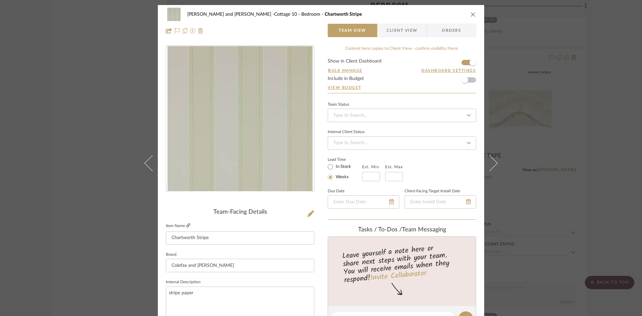
click at [186, 223] on link at bounding box center [188, 226] width 4 height 6
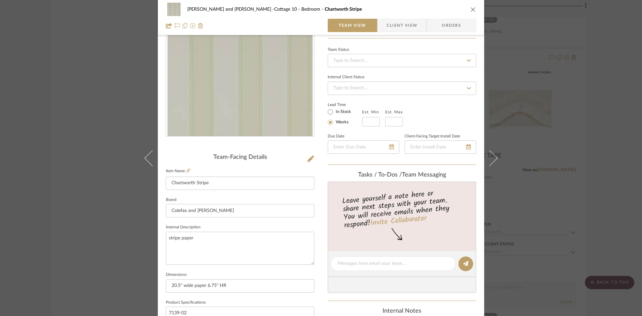
scroll to position [67, 0]
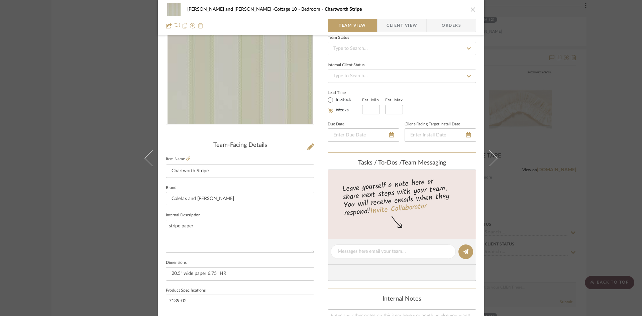
click at [471, 7] on icon "close" at bounding box center [473, 9] width 5 height 5
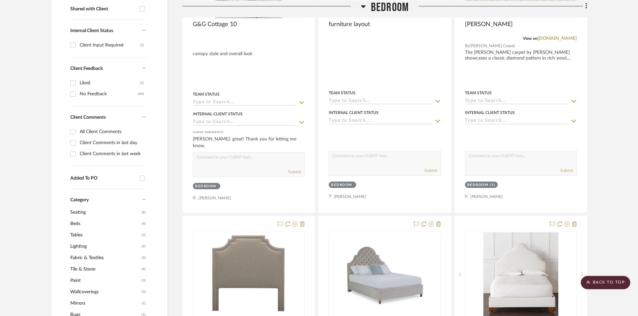
scroll to position [279, 0]
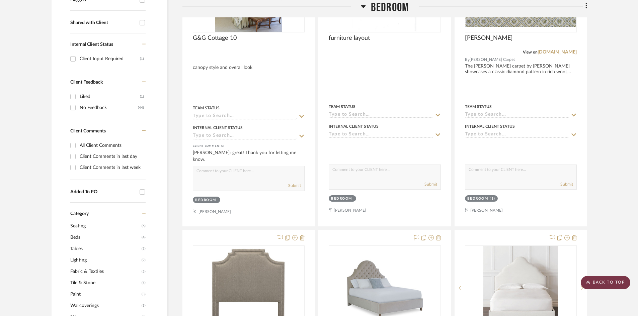
click at [610, 282] on scroll-to-top-button "BACK TO TOP" at bounding box center [605, 282] width 50 height 13
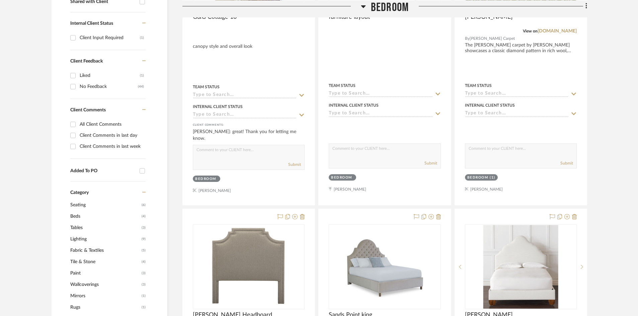
scroll to position [301, 0]
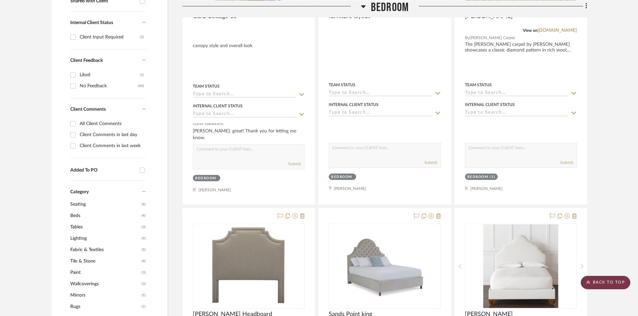
click at [603, 283] on scroll-to-top-button "BACK TO TOP" at bounding box center [605, 282] width 50 height 13
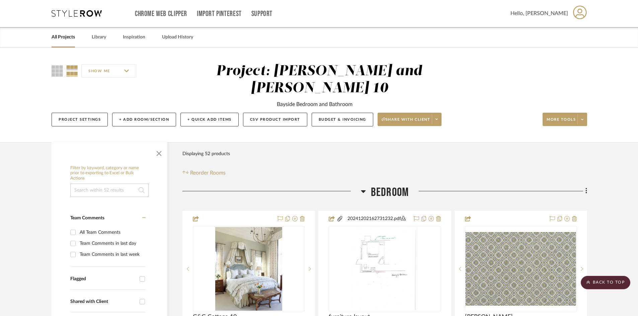
scroll to position [0, 0]
click at [69, 35] on link "All Projects" at bounding box center [63, 37] width 23 height 9
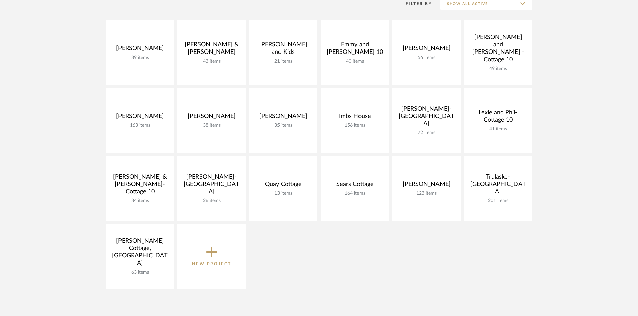
scroll to position [133, 0]
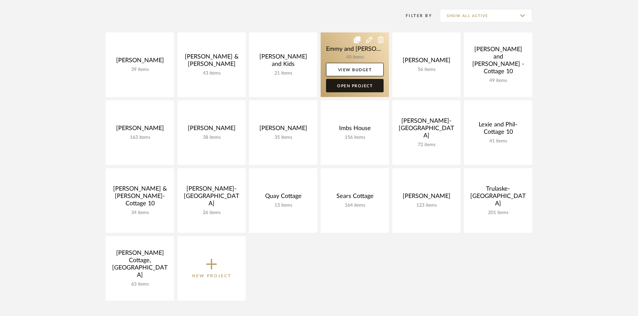
click at [356, 85] on link "Open Project" at bounding box center [355, 85] width 58 height 13
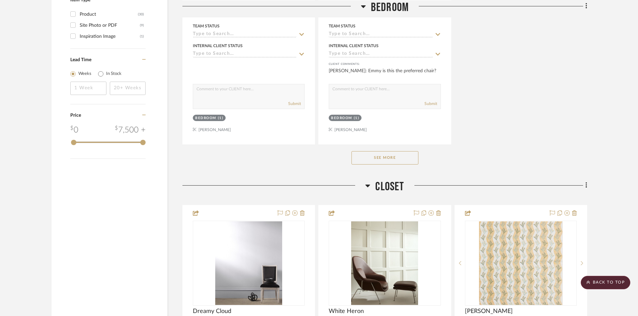
scroll to position [970, 0]
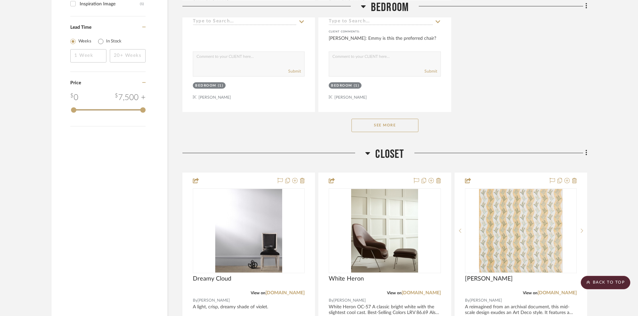
click at [387, 124] on button "See More" at bounding box center [384, 125] width 67 height 13
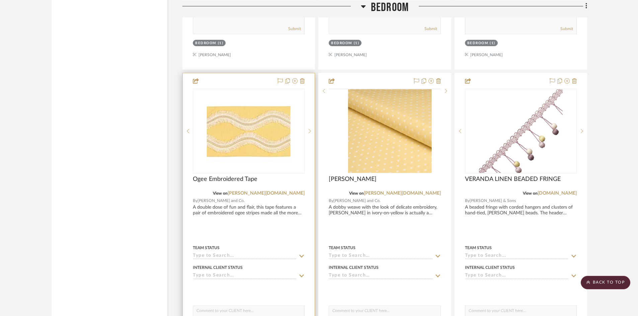
scroll to position [1305, 0]
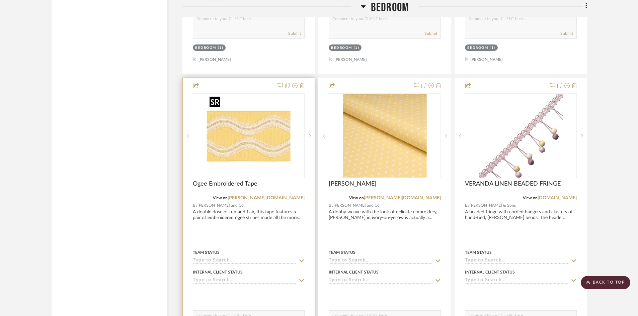
click at [256, 145] on img "0" at bounding box center [249, 136] width 84 height 84
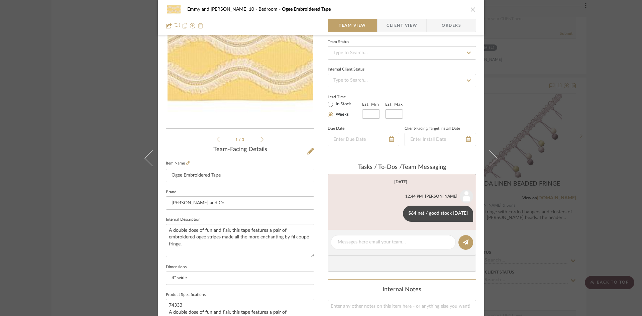
scroll to position [67, 0]
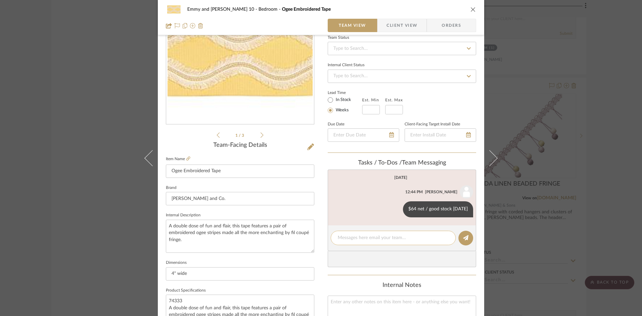
click at [341, 237] on textarea at bounding box center [393, 238] width 111 height 7
type textarea "25 yards per Carrie"
click at [469, 237] on button at bounding box center [466, 238] width 15 height 15
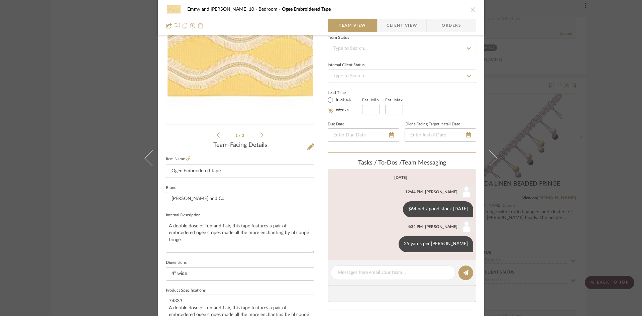
scroll to position [0, 0]
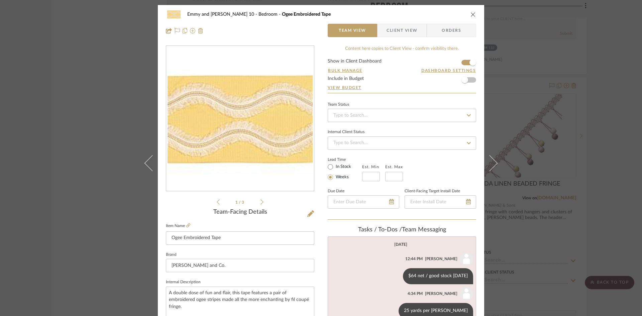
click at [472, 13] on icon "close" at bounding box center [473, 14] width 5 height 5
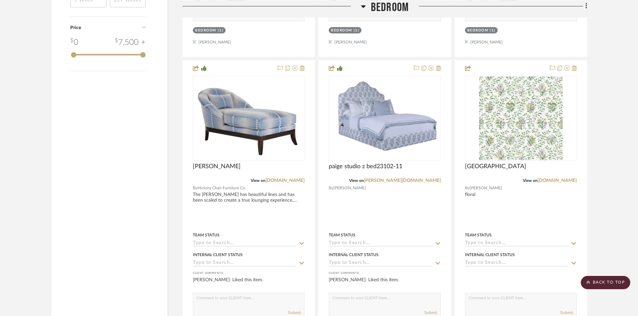
scroll to position [1037, 0]
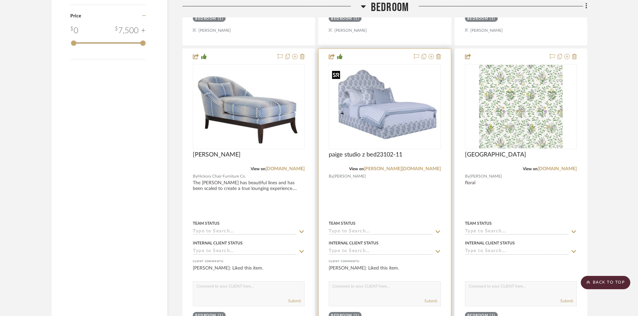
click at [377, 133] on img "0" at bounding box center [384, 106] width 110 height 77
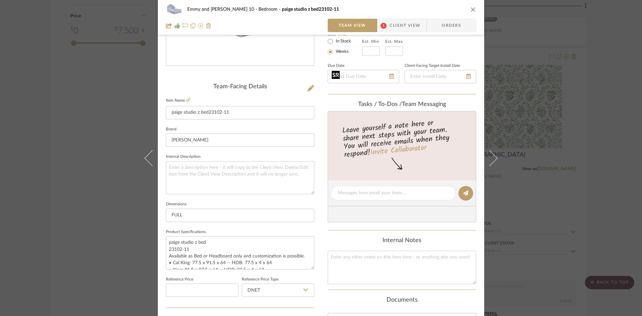
scroll to position [167, 0]
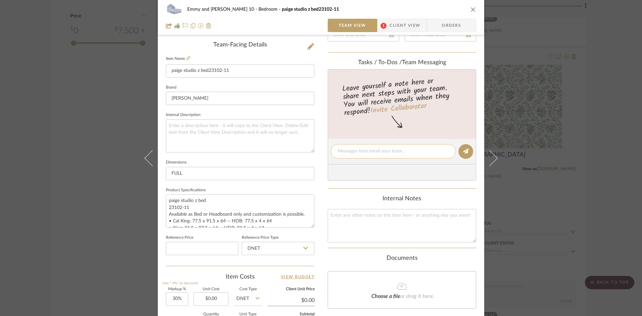
click at [374, 150] on textarea at bounding box center [393, 151] width 111 height 7
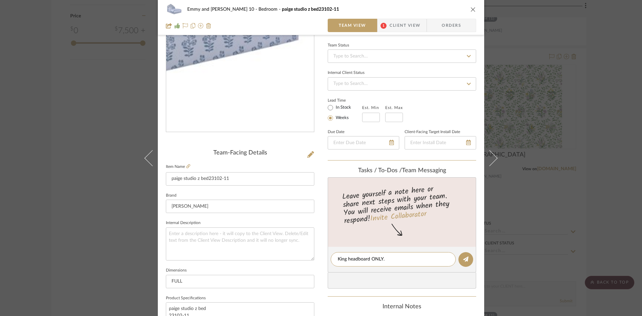
scroll to position [134, 0]
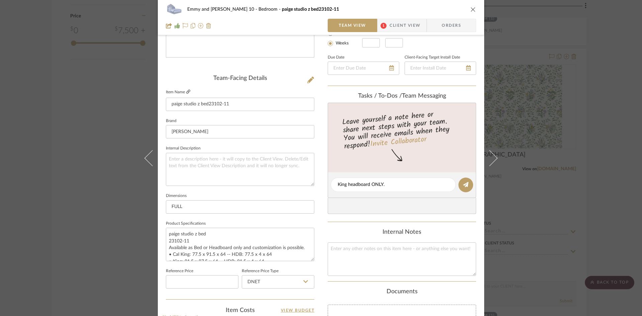
click at [186, 89] on link at bounding box center [188, 92] width 4 height 6
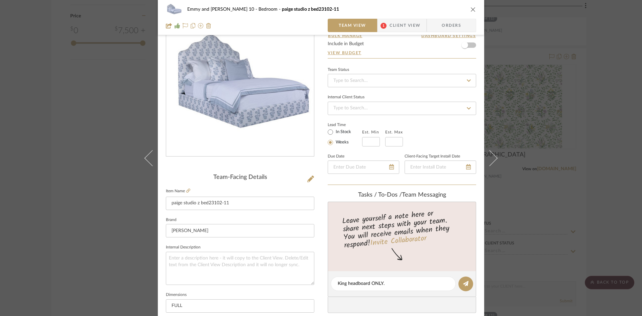
scroll to position [100, 0]
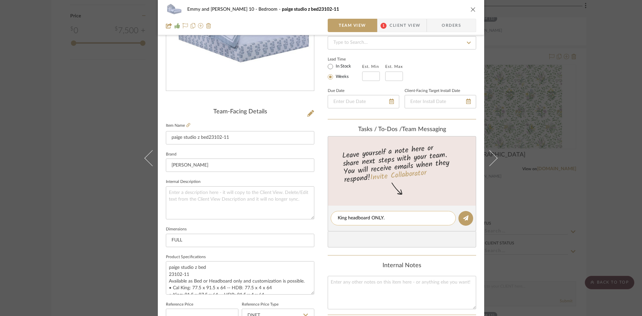
click at [390, 221] on textarea "King headboard ONLY." at bounding box center [393, 218] width 111 height 7
click at [414, 218] on textarea "King headboard ONLY. 5547 Retail" at bounding box center [393, 218] width 111 height 7
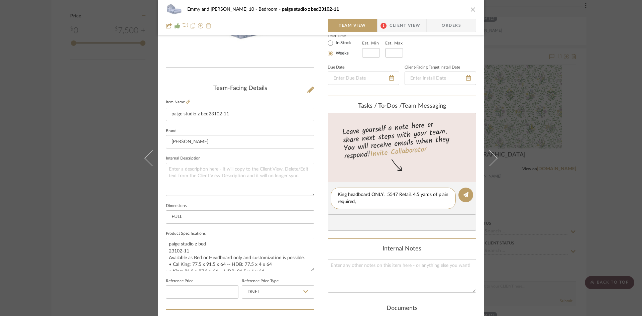
scroll to position [134, 0]
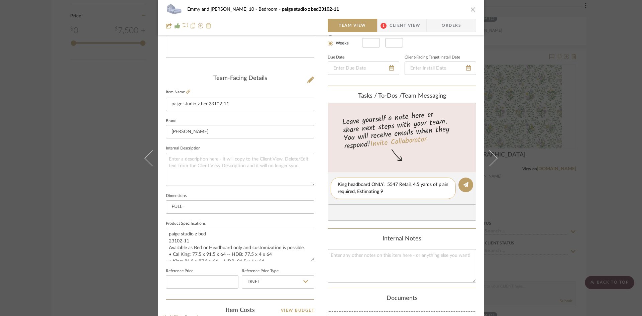
click at [388, 189] on textarea "King headboard ONLY. 5547 Retail, 4.5 yards of plain required, Estimating 9" at bounding box center [393, 188] width 111 height 14
type textarea "King headboard ONLY. 5547 Retail, 4.5 yards of plain required, Estimating 9 for…"
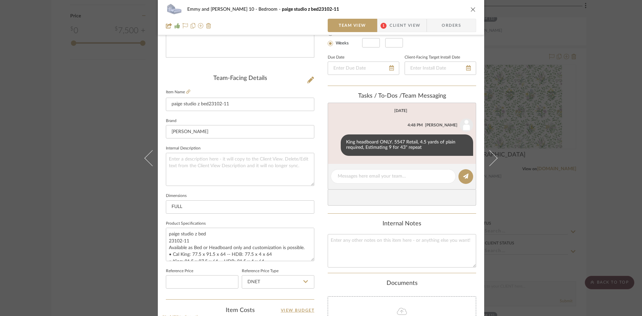
click at [471, 9] on icon "close" at bounding box center [473, 9] width 5 height 5
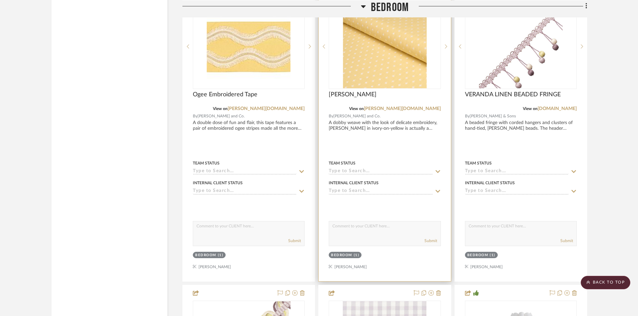
scroll to position [1405, 0]
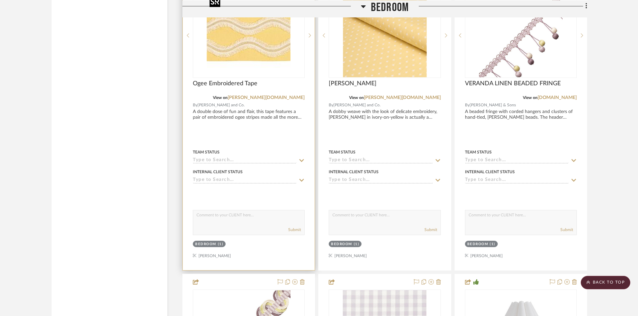
click at [258, 54] on img "0" at bounding box center [249, 36] width 84 height 84
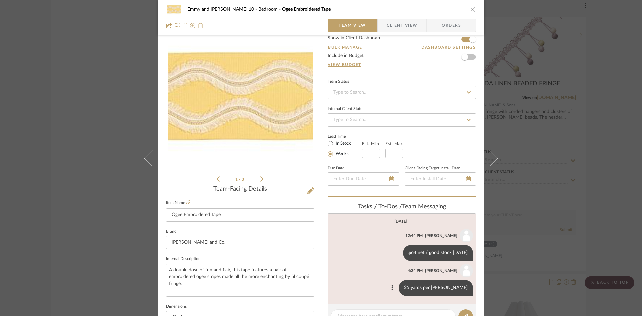
scroll to position [33, 0]
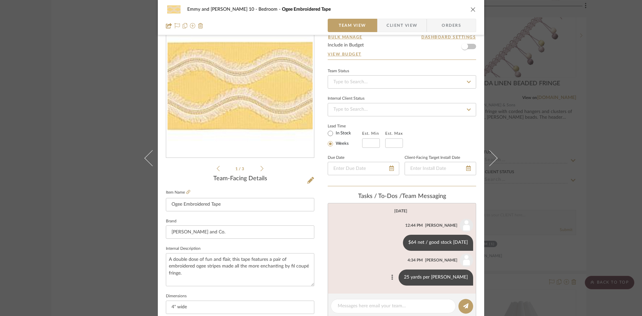
click at [393, 277] on icon at bounding box center [392, 277] width 2 height 5
click at [392, 267] on span "Edit Message" at bounding box center [383, 270] width 27 height 6
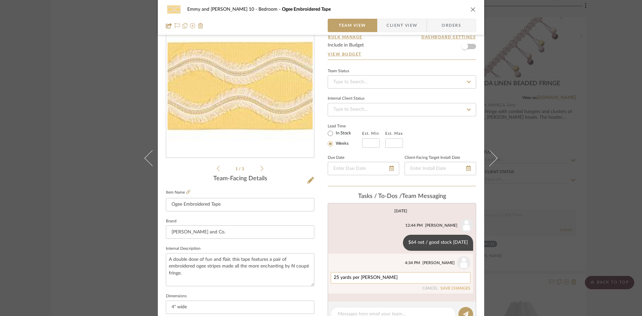
click at [383, 277] on textarea "25 yards per Carrie" at bounding box center [401, 277] width 134 height 5
type textarea "25 yards per Carrie for leader edge of drapes"
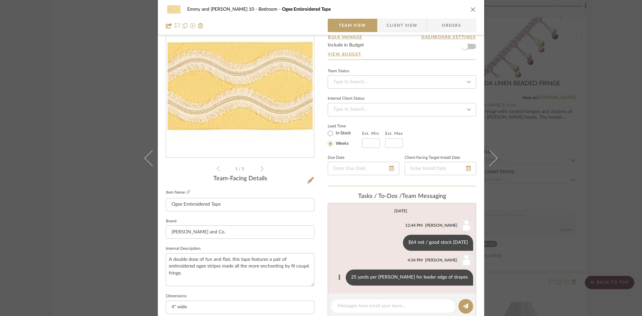
click at [471, 8] on icon "close" at bounding box center [473, 9] width 5 height 5
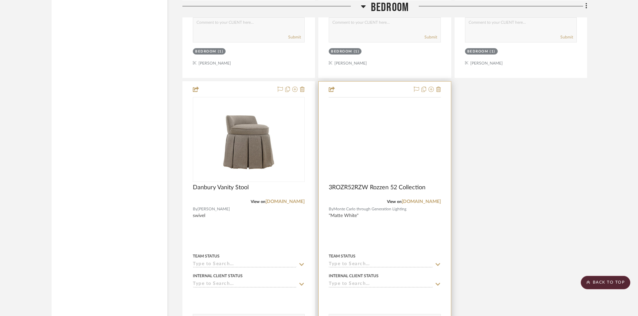
scroll to position [2208, 0]
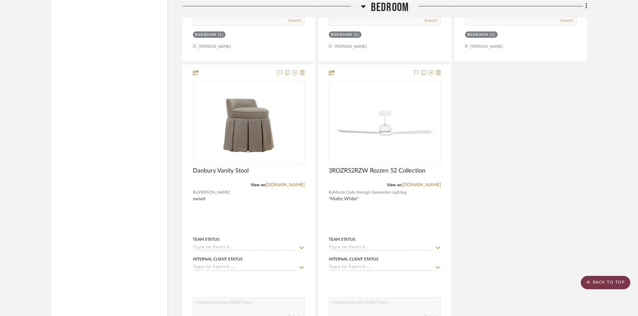
click at [591, 281] on scroll-to-top-button "BACK TO TOP" at bounding box center [605, 282] width 50 height 13
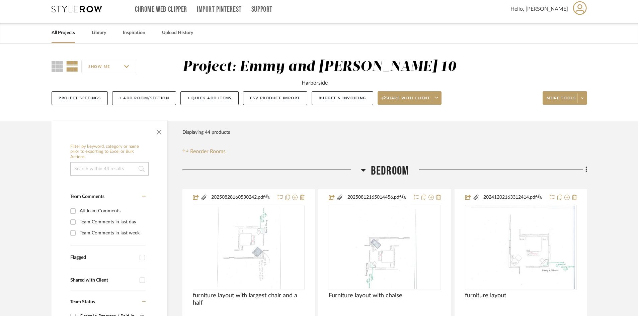
scroll to position [0, 0]
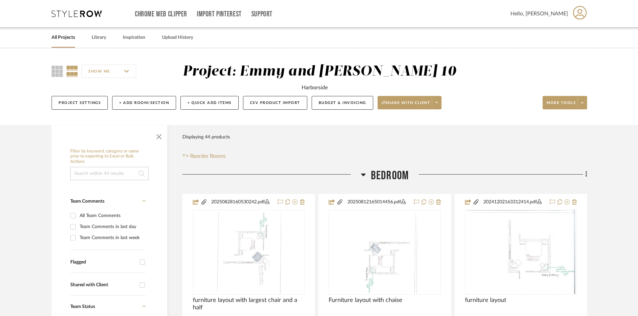
click at [64, 37] on link "All Projects" at bounding box center [63, 37] width 23 height 9
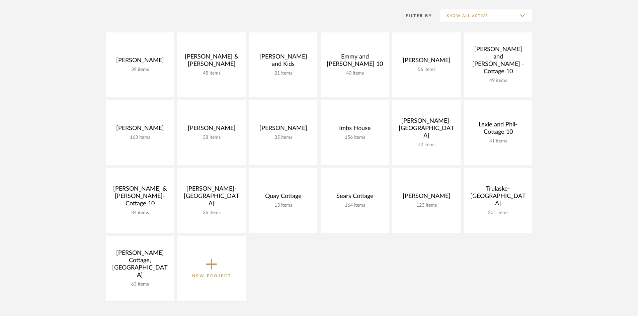
scroll to position [134, 0]
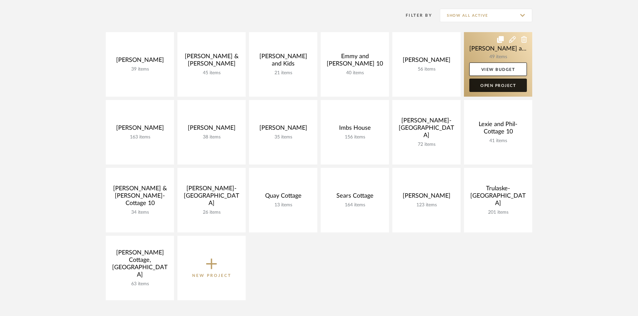
click at [514, 82] on link "Open Project" at bounding box center [498, 85] width 58 height 13
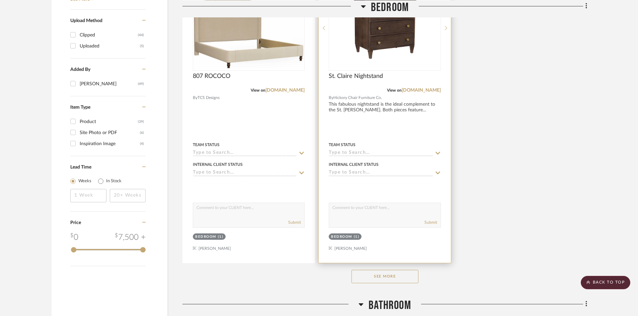
scroll to position [836, 0]
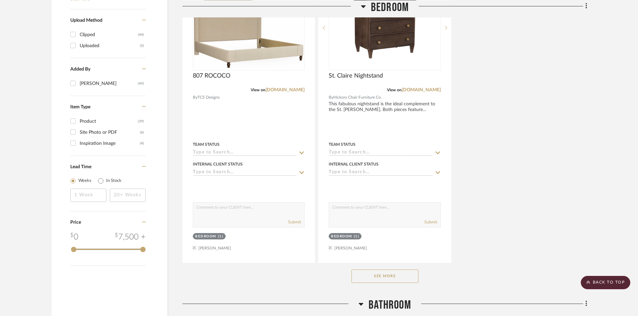
click at [401, 270] on button "See More" at bounding box center [384, 276] width 67 height 13
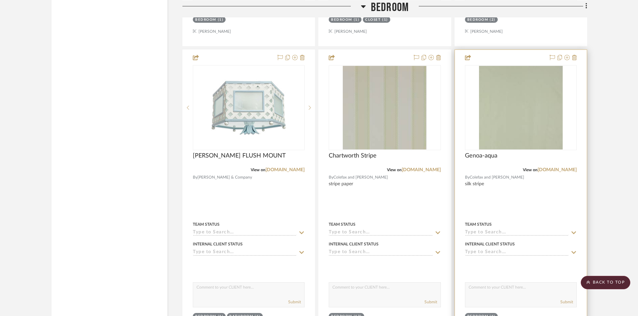
scroll to position [1338, 0]
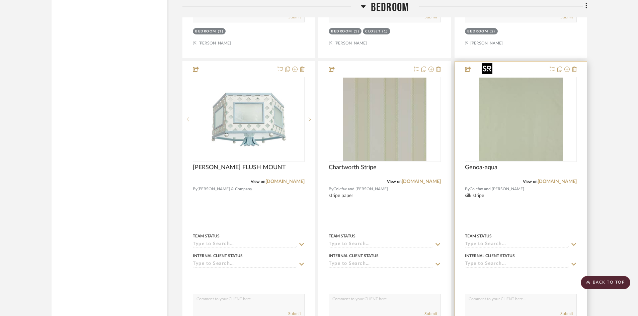
click at [520, 114] on img "0" at bounding box center [521, 120] width 84 height 84
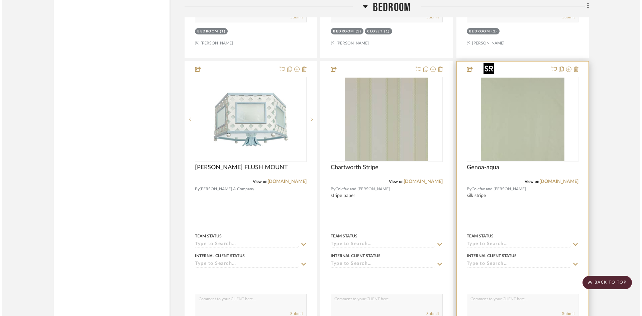
scroll to position [0, 0]
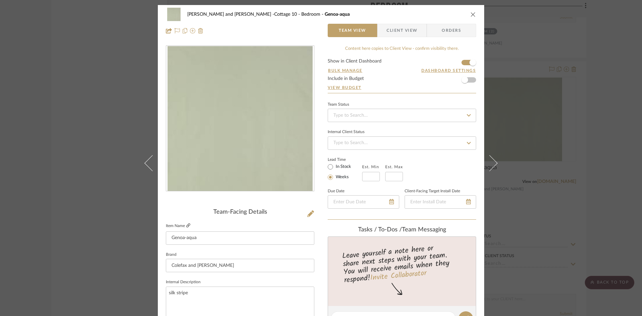
click at [186, 224] on icon at bounding box center [188, 225] width 4 height 4
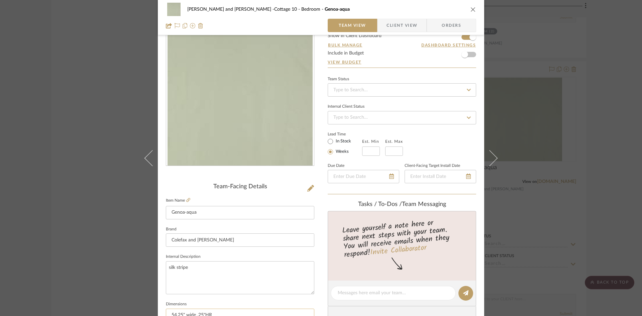
scroll to position [67, 0]
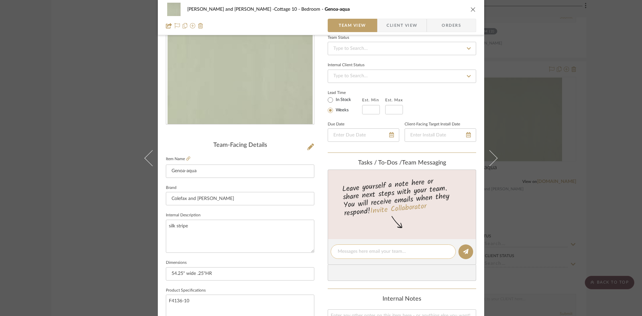
click at [394, 254] on textarea at bounding box center [393, 251] width 111 height 7
type textarea "$128 net, 51 yds avail today"
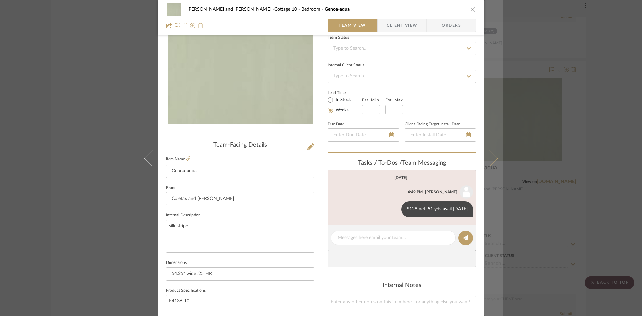
click at [490, 156] on icon at bounding box center [490, 158] width 16 height 16
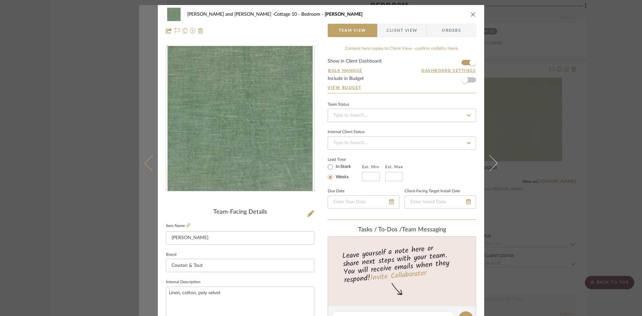
click at [149, 162] on icon at bounding box center [153, 163] width 16 height 16
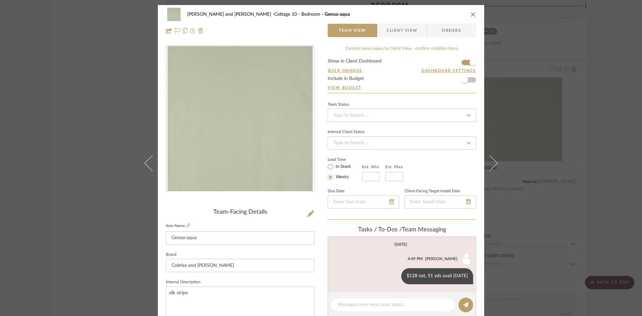
click at [493, 164] on icon at bounding box center [490, 163] width 16 height 16
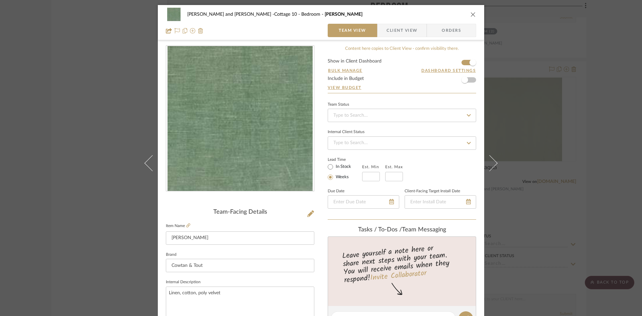
scroll to position [33, 0]
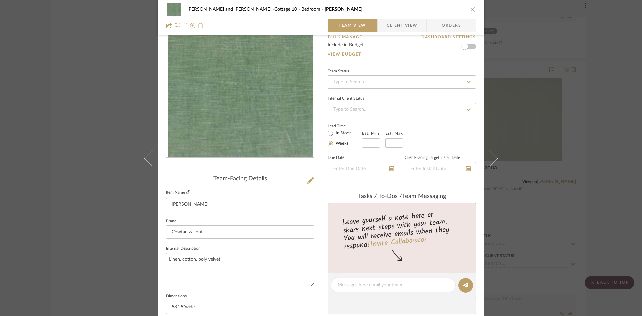
click at [187, 191] on icon at bounding box center [188, 192] width 4 height 4
click at [375, 283] on textarea at bounding box center [393, 285] width 111 height 7
type textarea "$204 net, 85 yds avail"
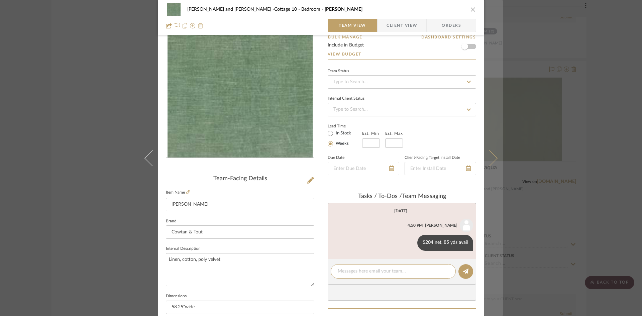
click at [497, 153] on button at bounding box center [493, 158] width 19 height 316
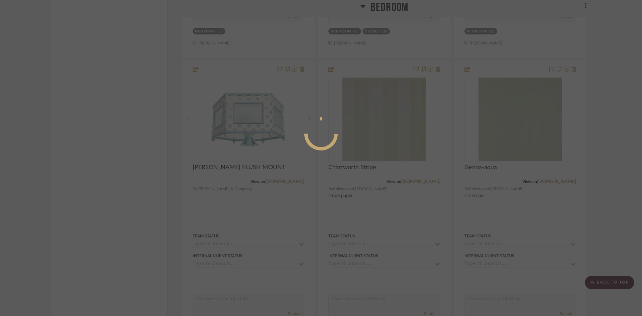
scroll to position [0, 0]
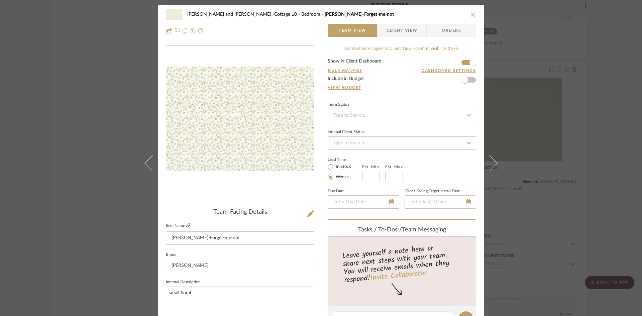
click at [186, 223] on icon at bounding box center [188, 225] width 4 height 4
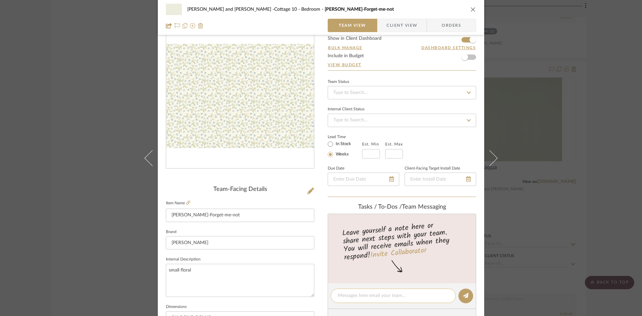
scroll to position [33, 0]
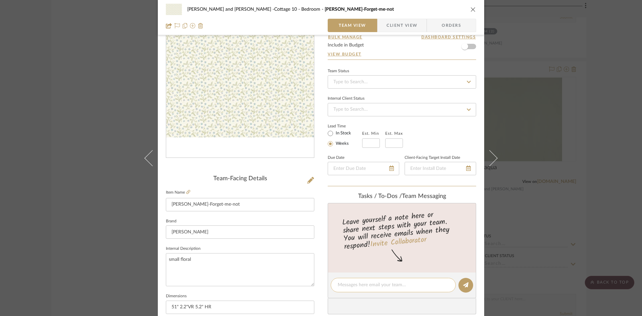
click at [414, 285] on textarea at bounding box center [393, 285] width 111 height 7
type textarea "$246 retail, NO stock, 4 weeks from Europe"
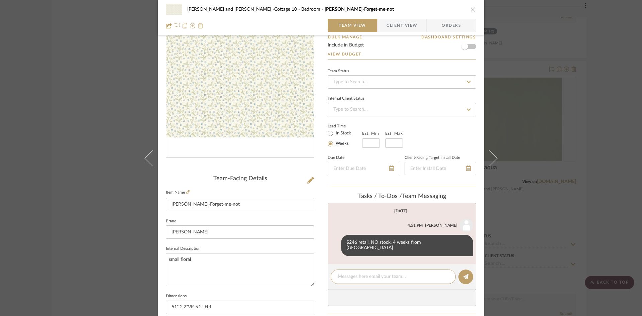
click at [471, 8] on icon "close" at bounding box center [473, 9] width 5 height 5
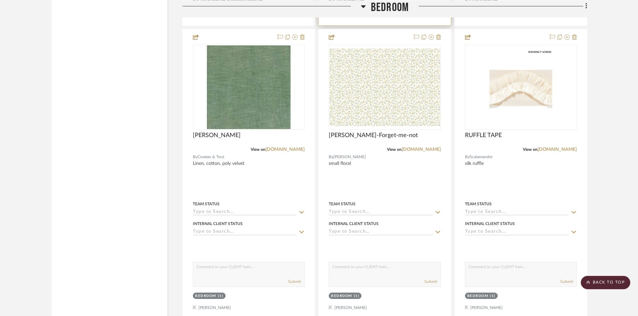
scroll to position [1673, 0]
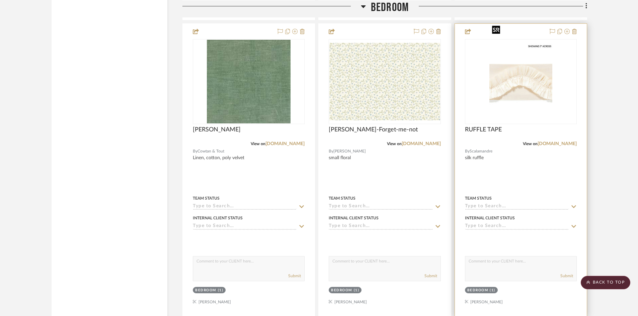
click at [512, 89] on img "0" at bounding box center [520, 82] width 63 height 84
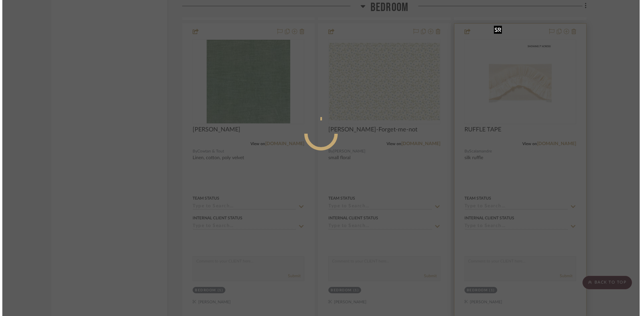
scroll to position [0, 0]
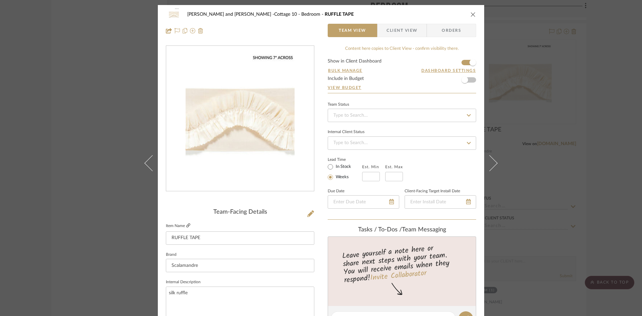
click at [186, 224] on icon at bounding box center [188, 225] width 4 height 4
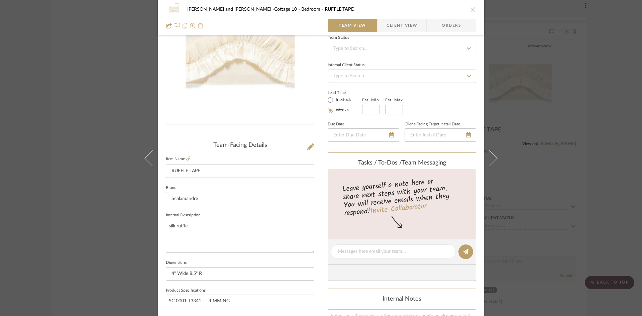
scroll to position [100, 0]
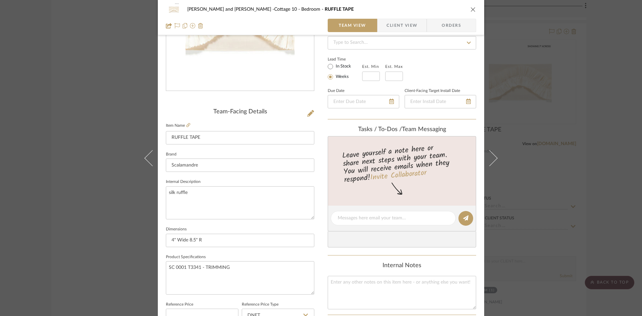
click at [473, 10] on icon "close" at bounding box center [473, 9] width 5 height 5
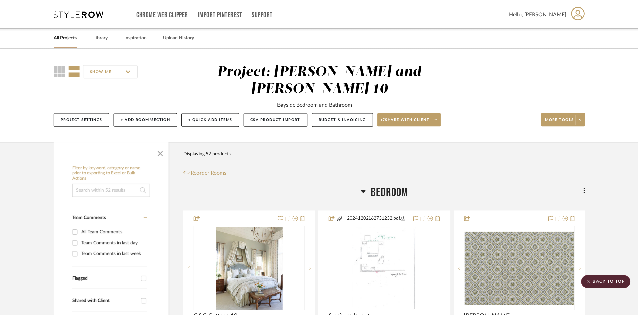
scroll to position [1673, 0]
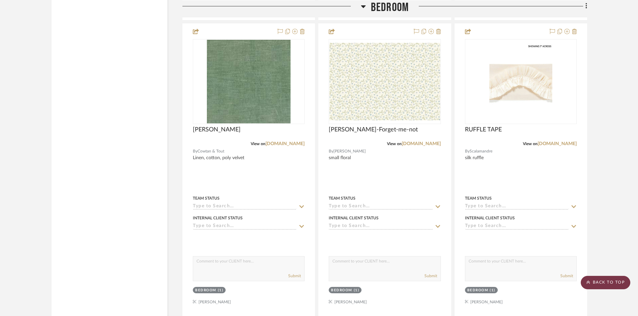
click at [604, 281] on scroll-to-top-button "BACK TO TOP" at bounding box center [605, 282] width 50 height 13
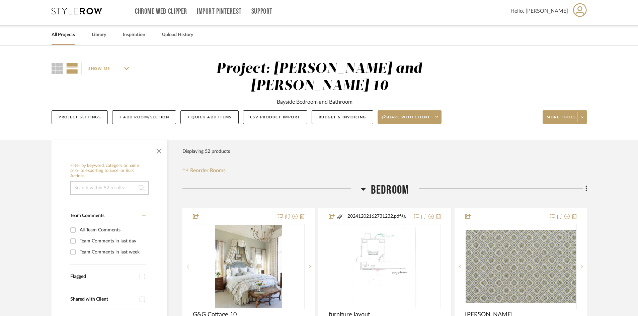
scroll to position [0, 0]
